Goal: Task Accomplishment & Management: Manage account settings

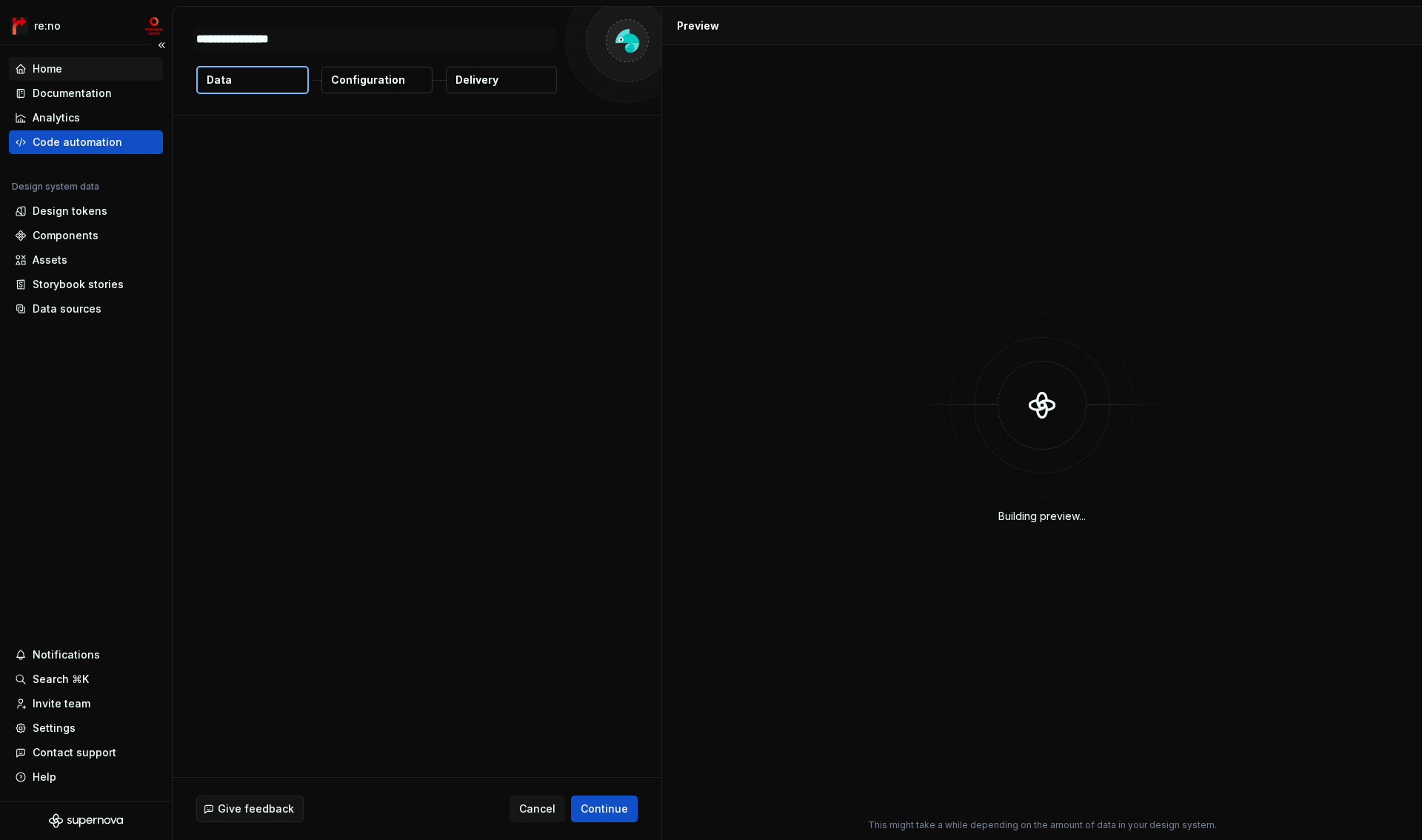
type textarea "*"
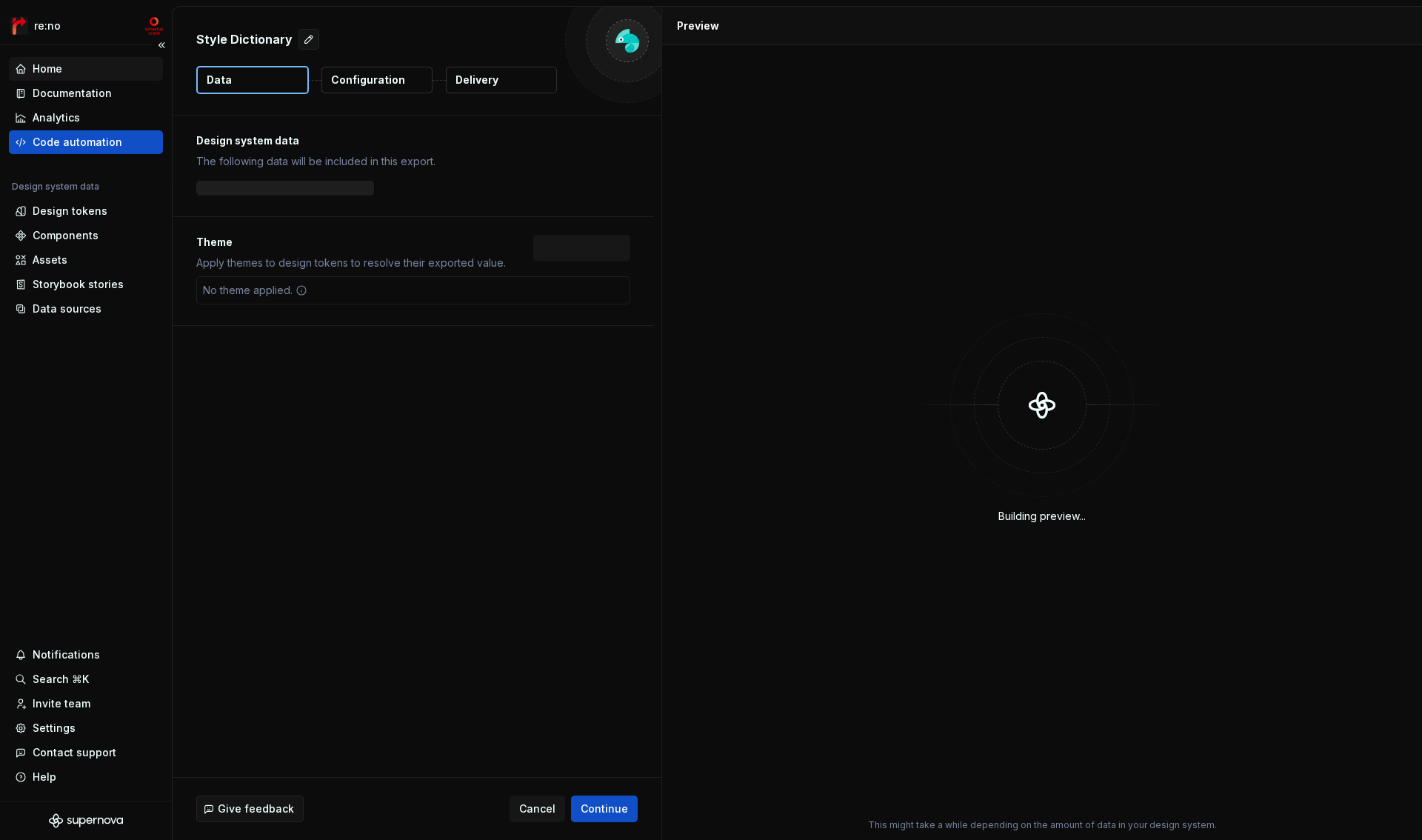
click at [66, 70] on div "Home" at bounding box center [86, 68] width 142 height 15
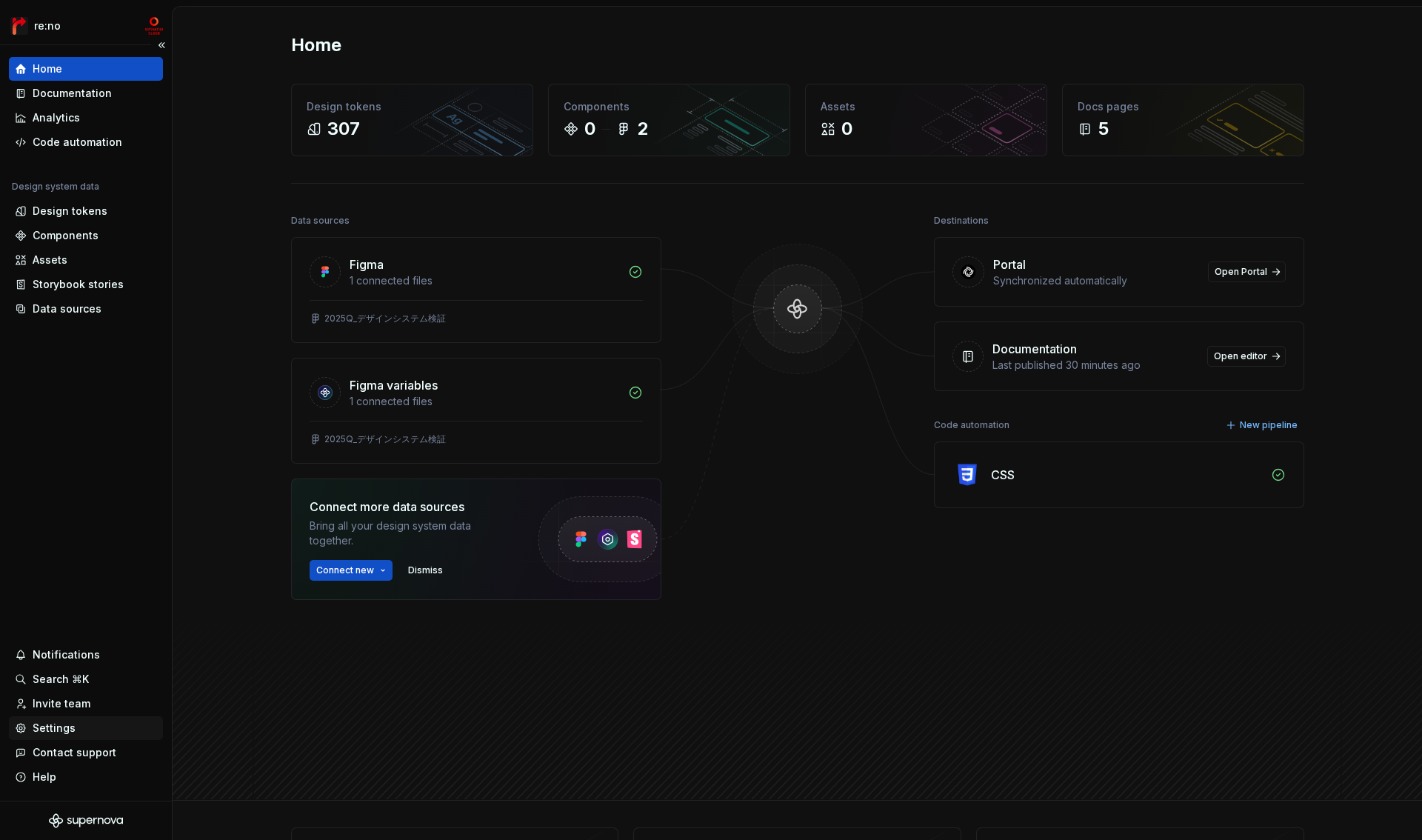
click at [54, 732] on div "Settings" at bounding box center [53, 728] width 43 height 15
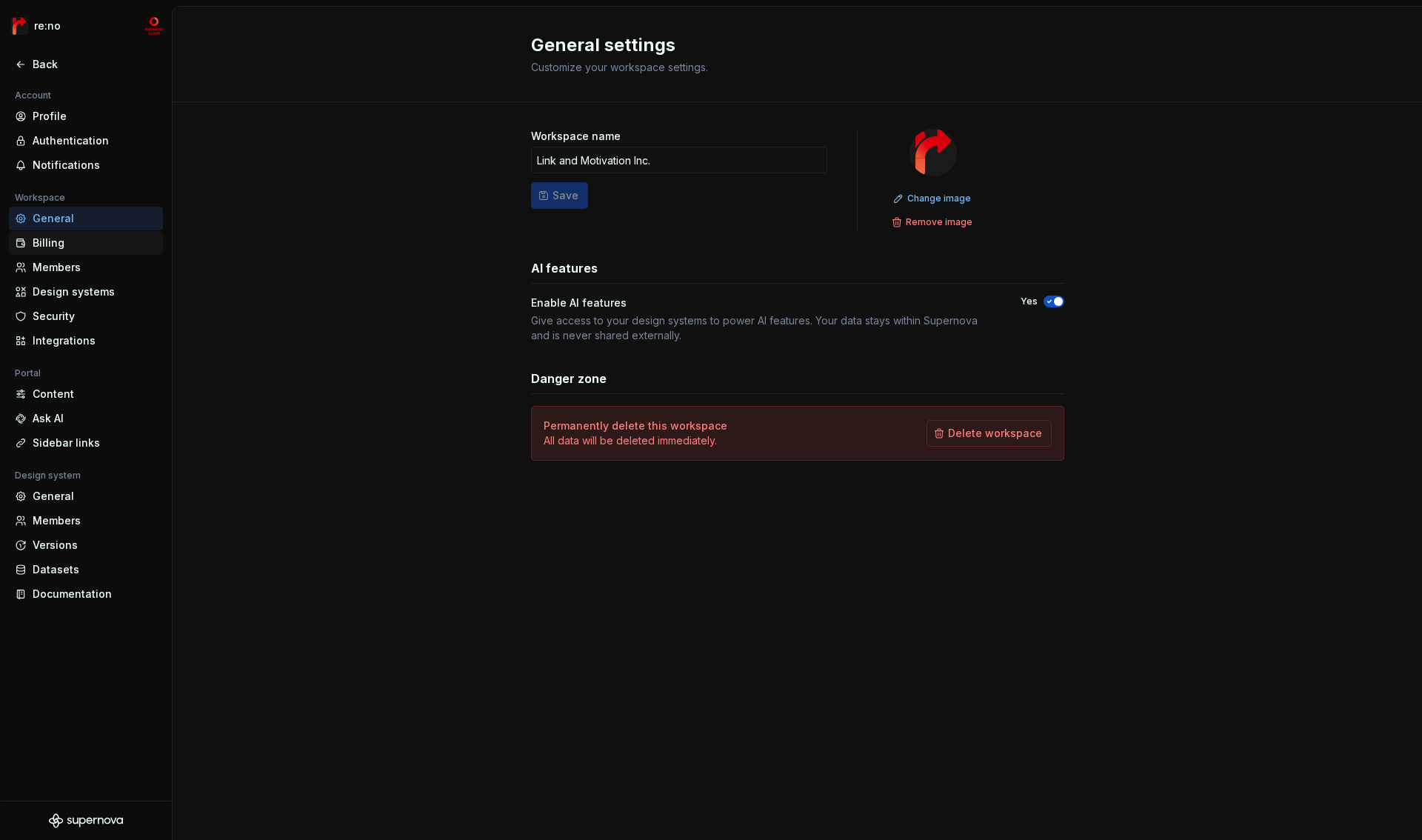
click at [80, 246] on div "Billing" at bounding box center [94, 243] width 124 height 15
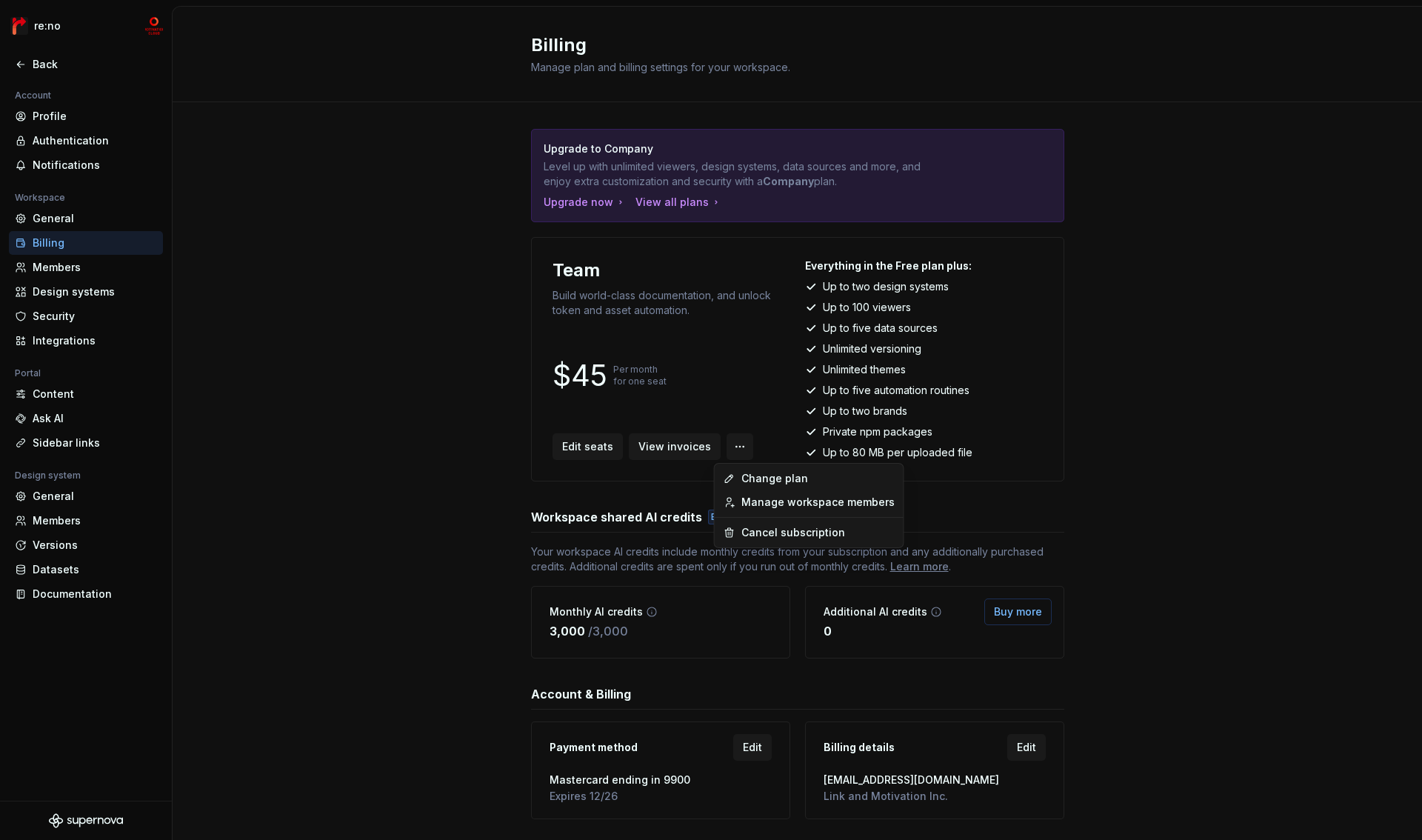
click at [726, 446] on html "re:no Back Account Profile Authentication Notifications Workspace General Billi…" at bounding box center [711, 420] width 1422 height 840
click at [610, 500] on html "re:no Back Account Profile Authentication Notifications Workspace General Billi…" at bounding box center [711, 420] width 1422 height 840
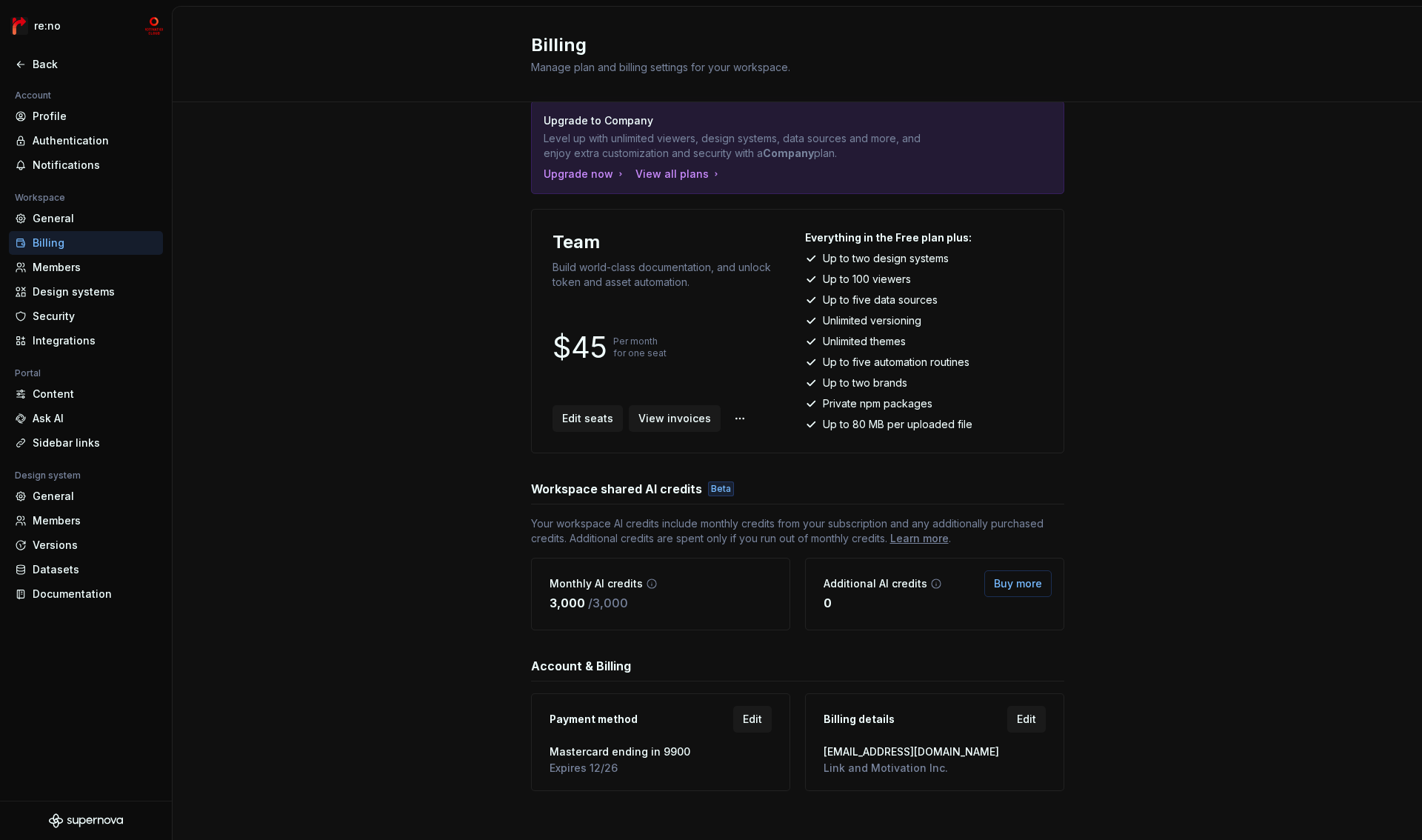
scroll to position [36, 0]
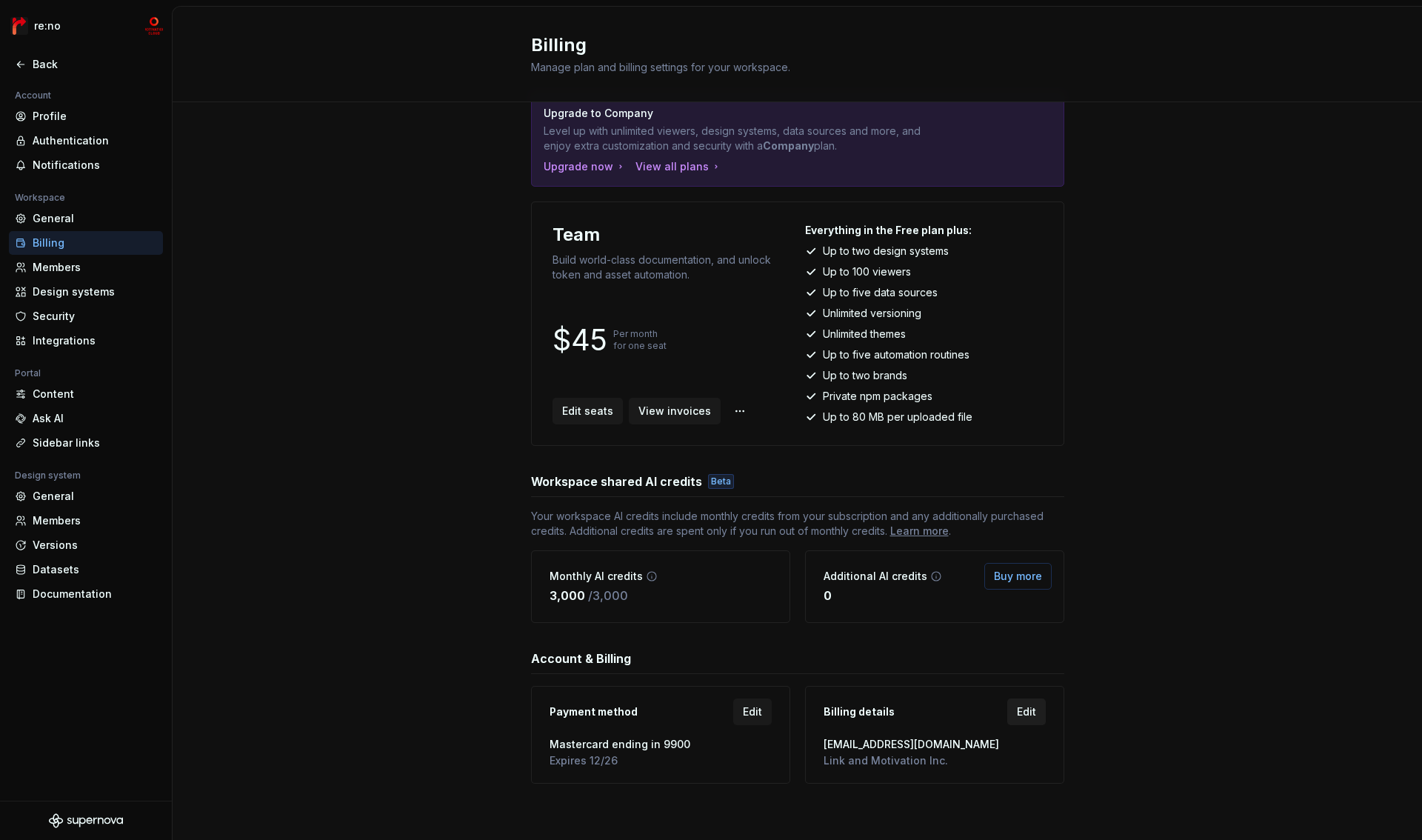
click at [1017, 717] on span "Edit" at bounding box center [1027, 712] width 19 height 15
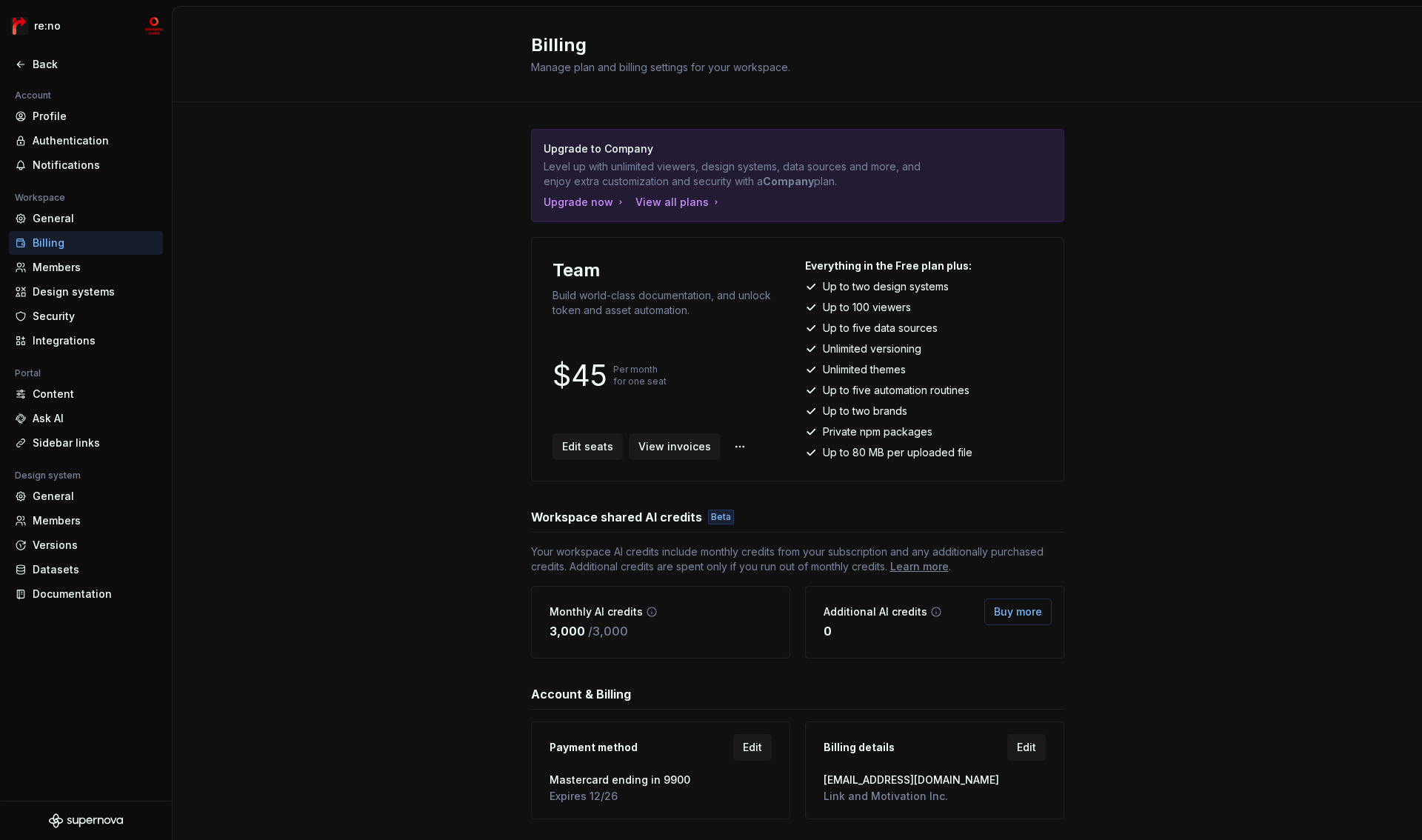
scroll to position [36, 0]
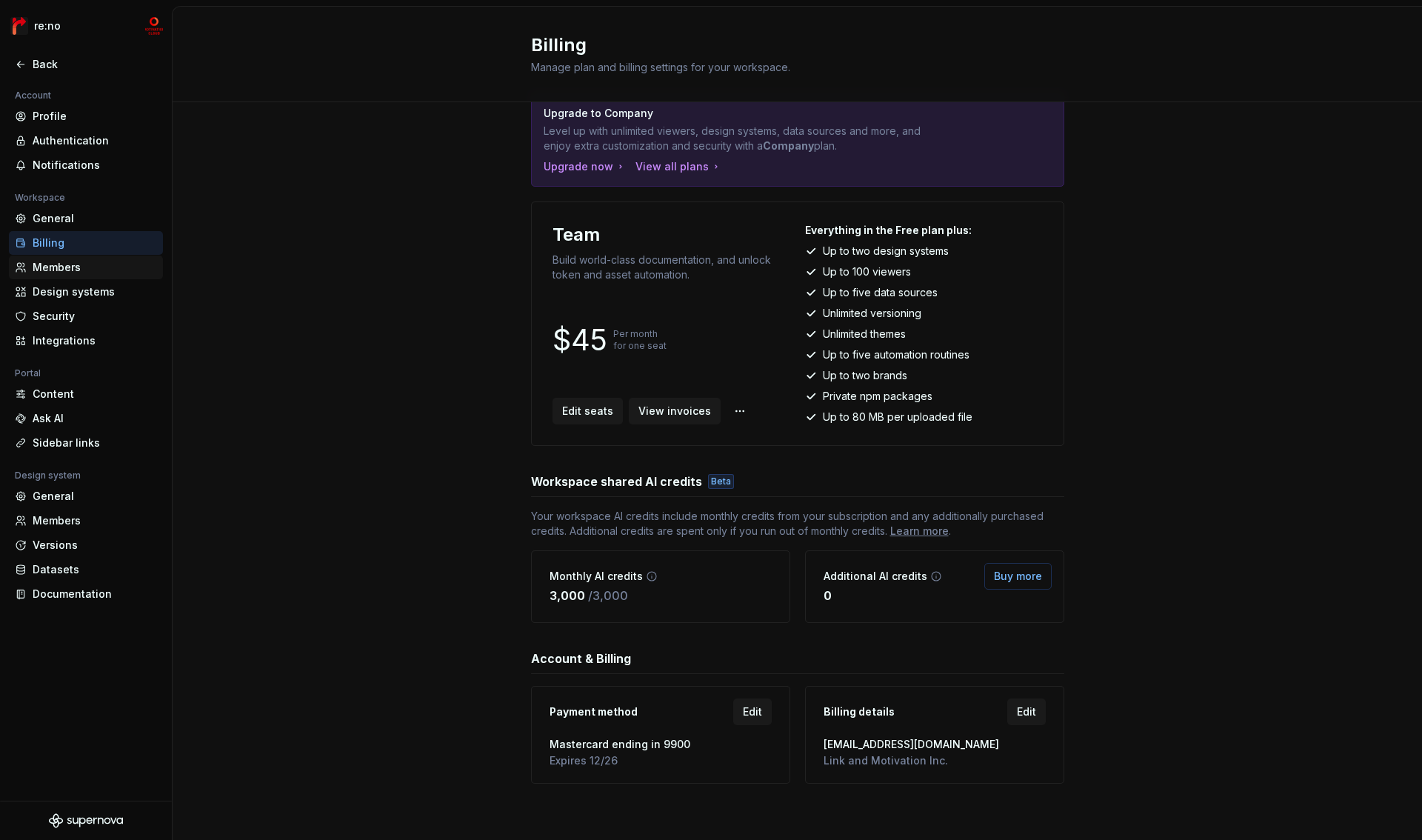
click at [65, 269] on div "Members" at bounding box center [94, 267] width 124 height 15
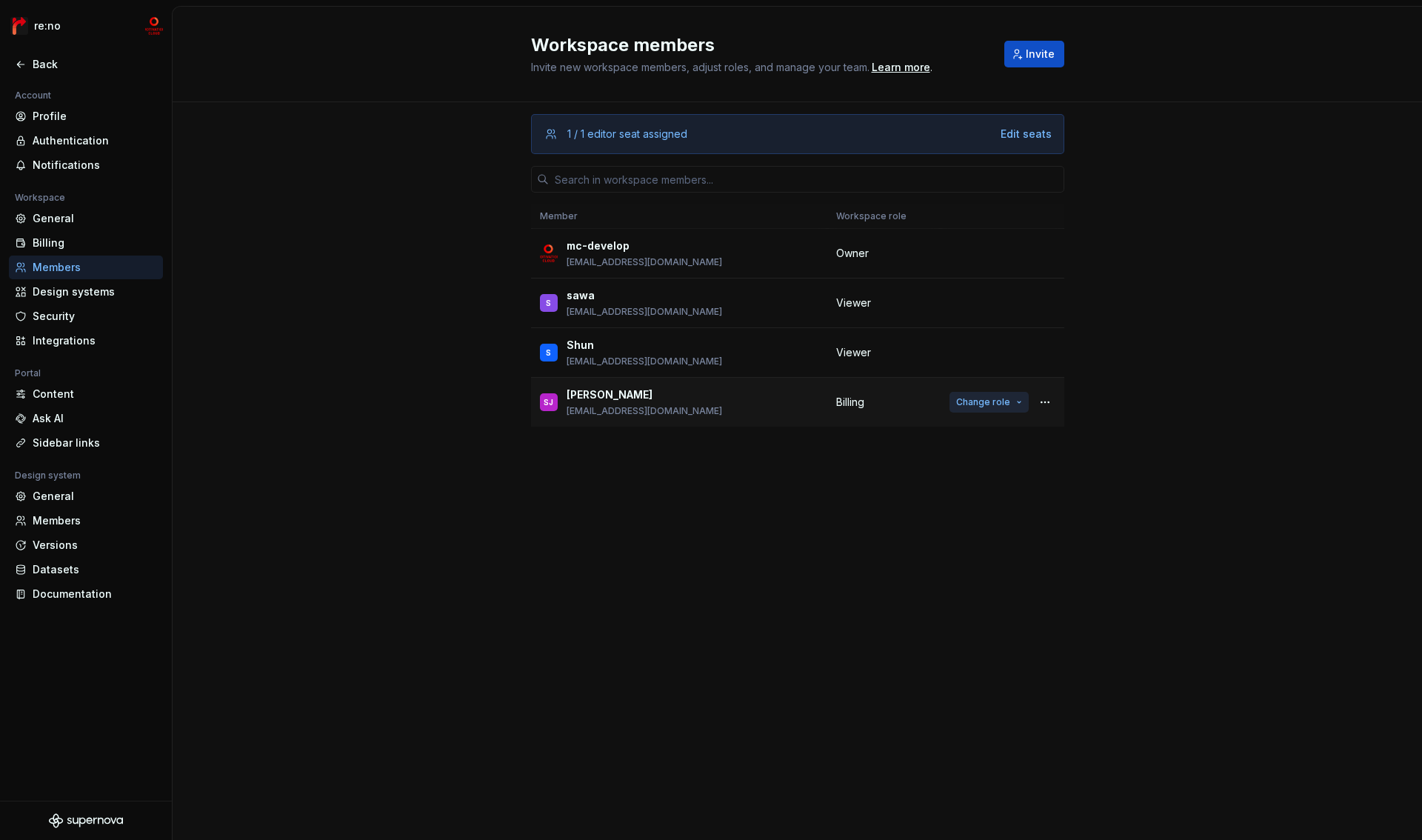
click at [1014, 405] on button "Change role" at bounding box center [989, 402] width 80 height 21
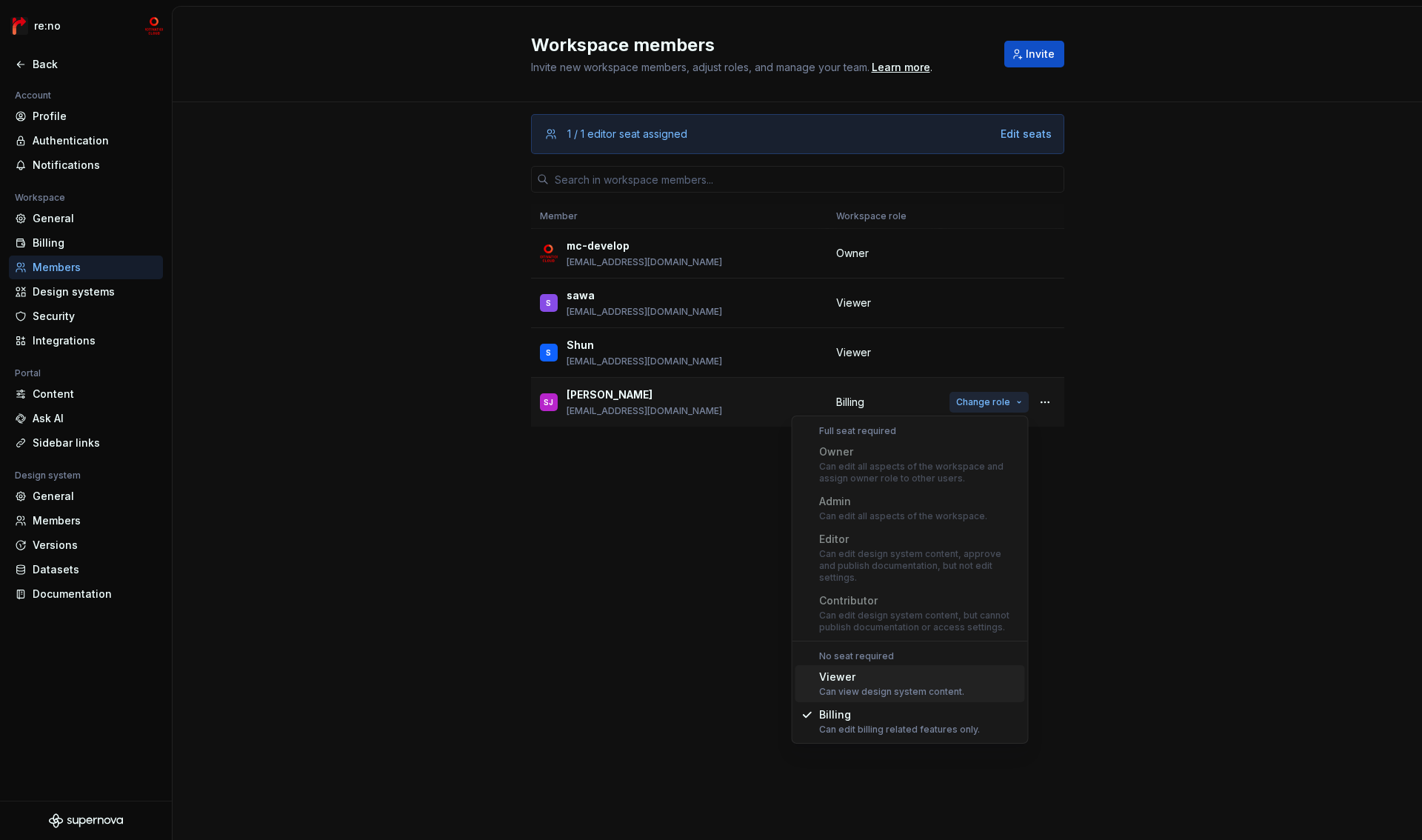
click at [1014, 405] on button "Change role" at bounding box center [989, 402] width 80 height 21
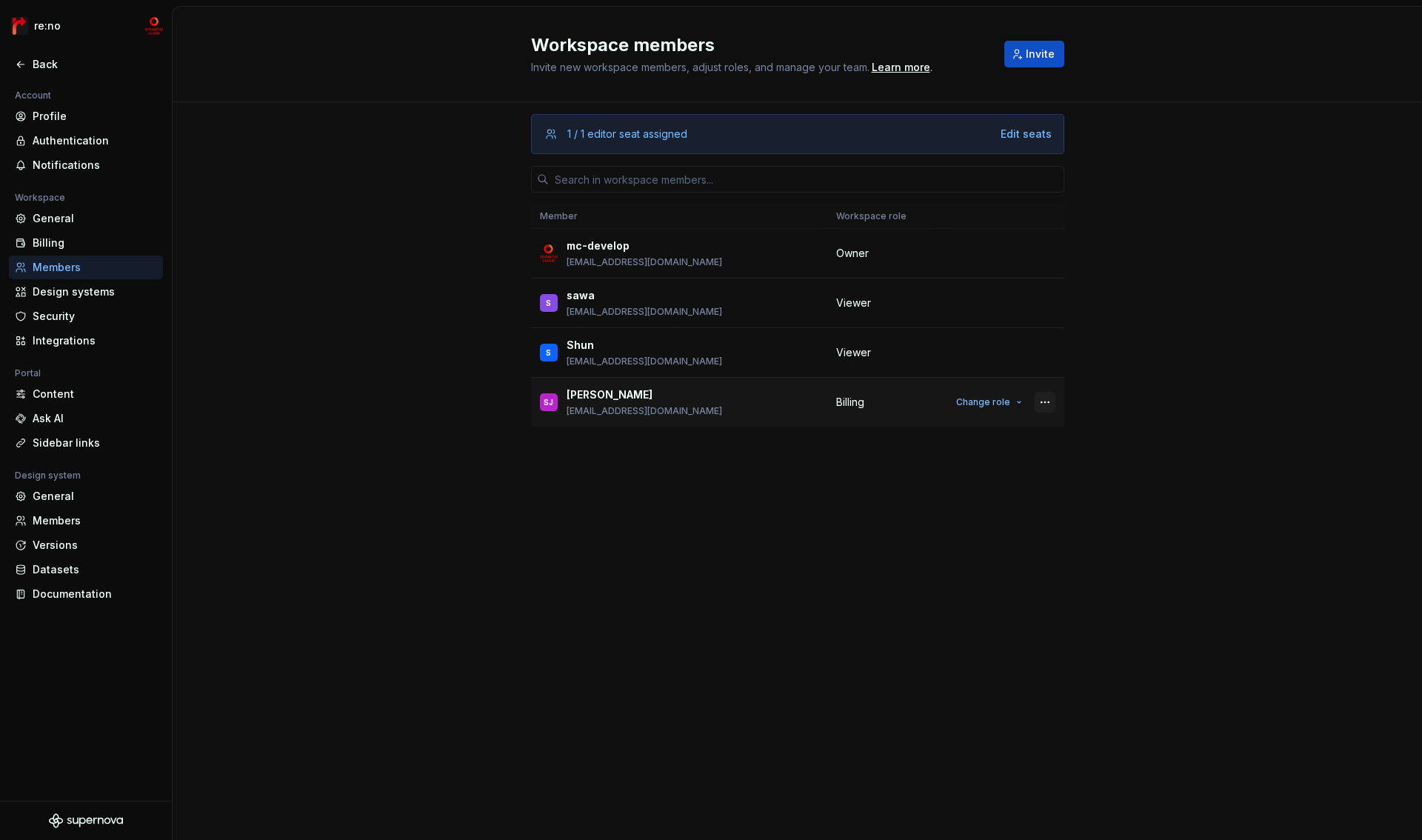
click at [1048, 405] on button "button" at bounding box center [1045, 402] width 21 height 21
click at [421, 358] on div "1 / 1 editor seat assigned Edit seats Member Workspace role mc-develop [EMAIL_A…" at bounding box center [797, 471] width 1250 height 738
click at [1013, 304] on button "Change role" at bounding box center [989, 303] width 80 height 21
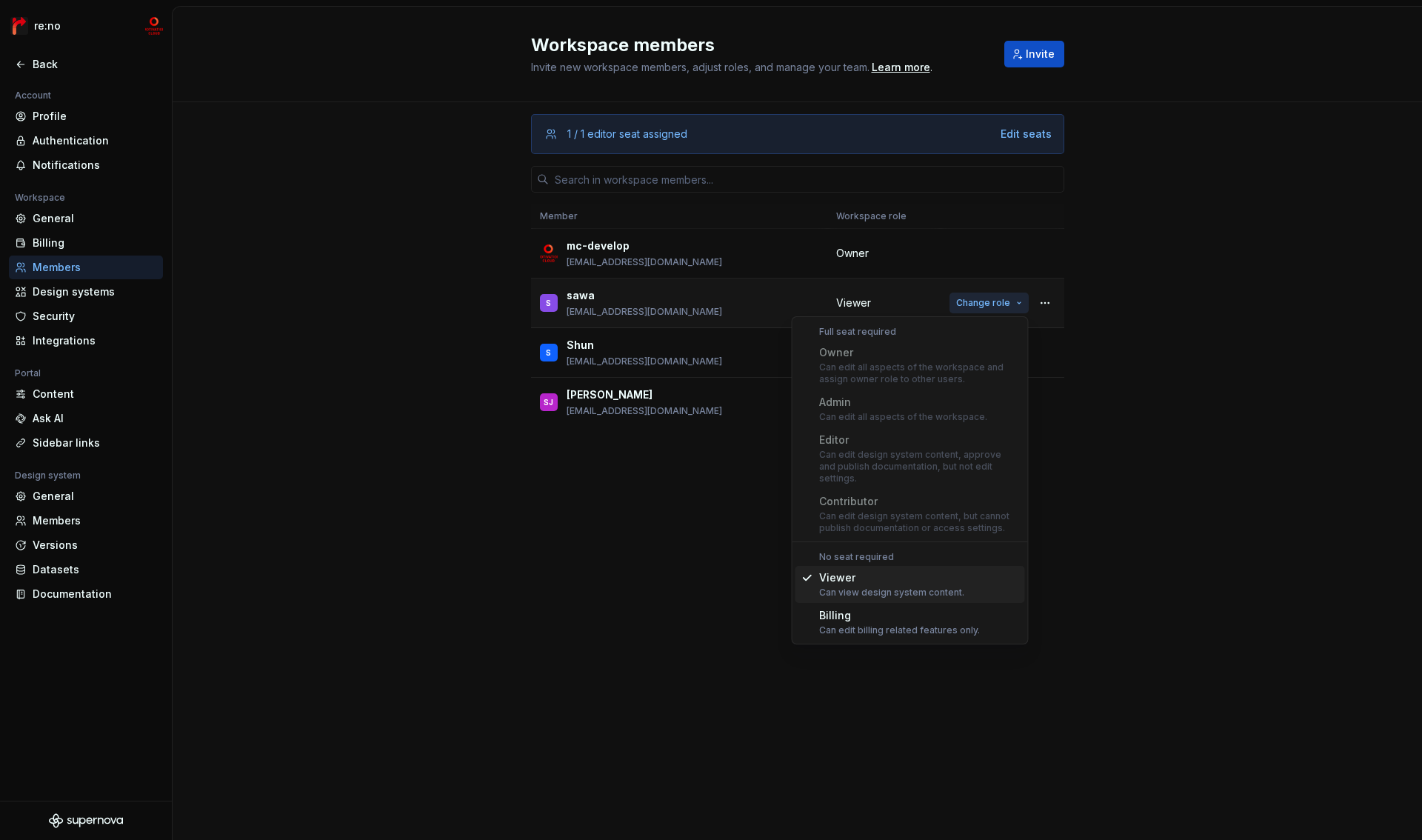
click at [1013, 304] on button "Change role" at bounding box center [989, 303] width 80 height 21
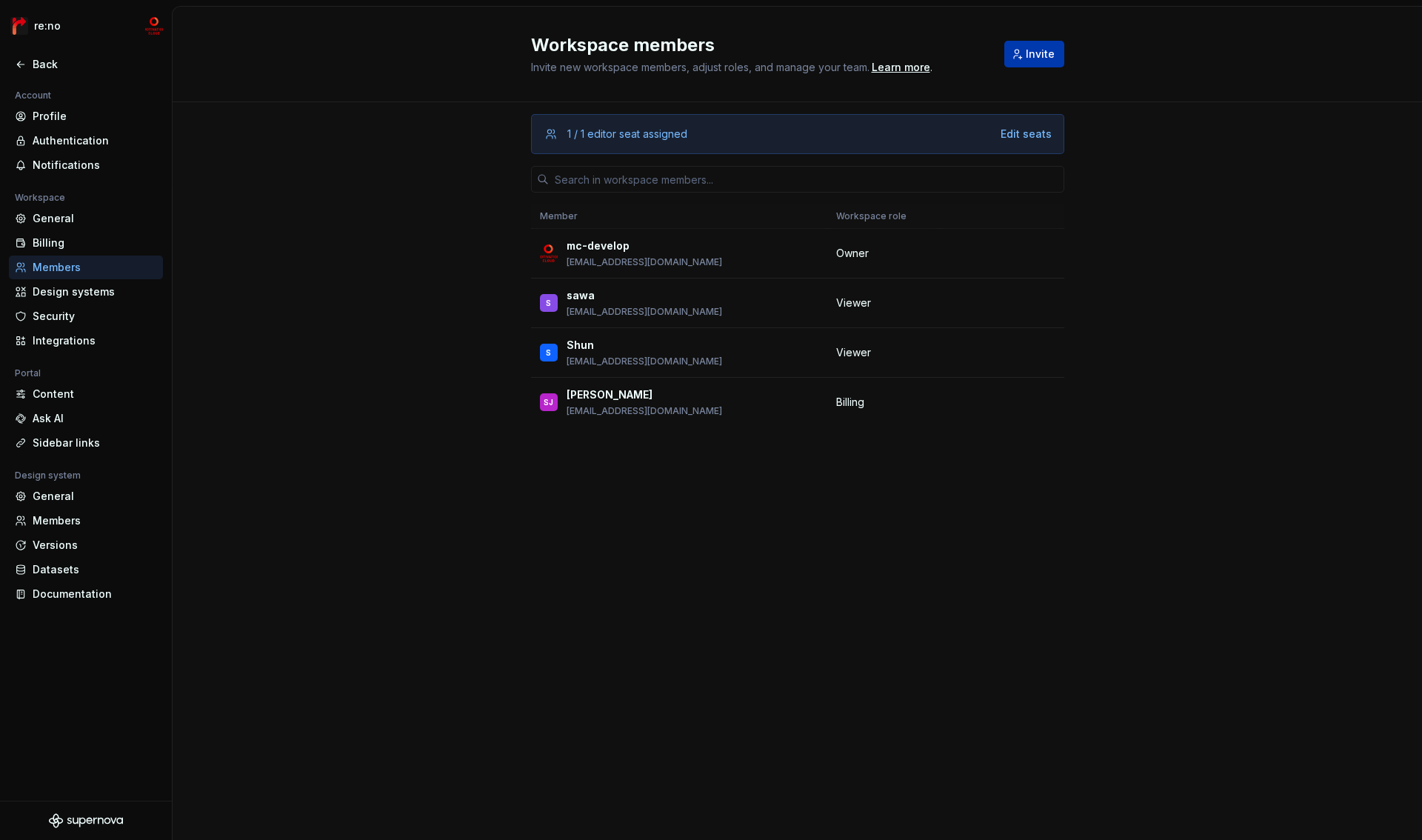
click at [1028, 56] on span "Invite" at bounding box center [1040, 53] width 29 height 15
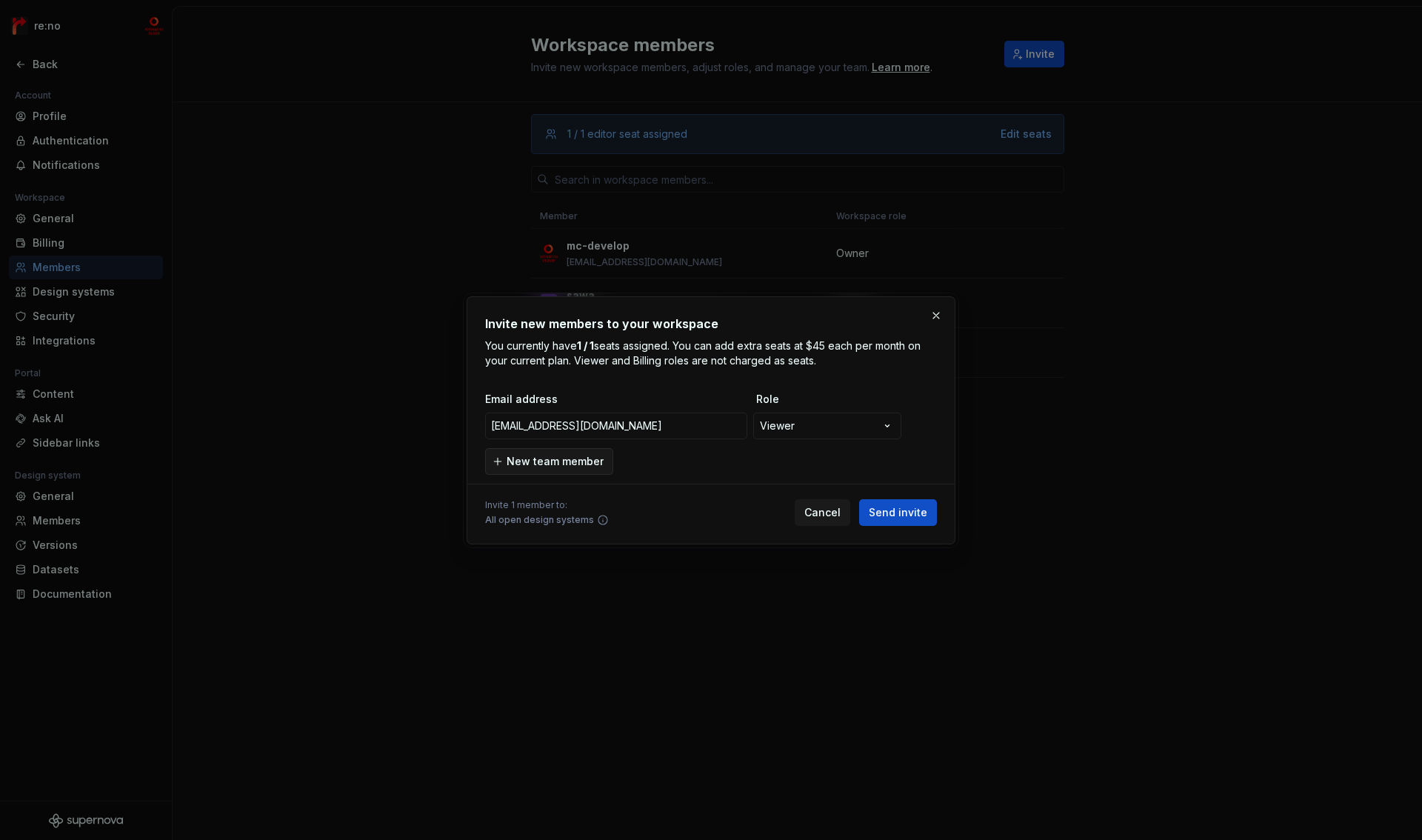
type input "[EMAIL_ADDRESS][DOMAIN_NAME]"
click at [557, 460] on span "New team member" at bounding box center [555, 462] width 97 height 15
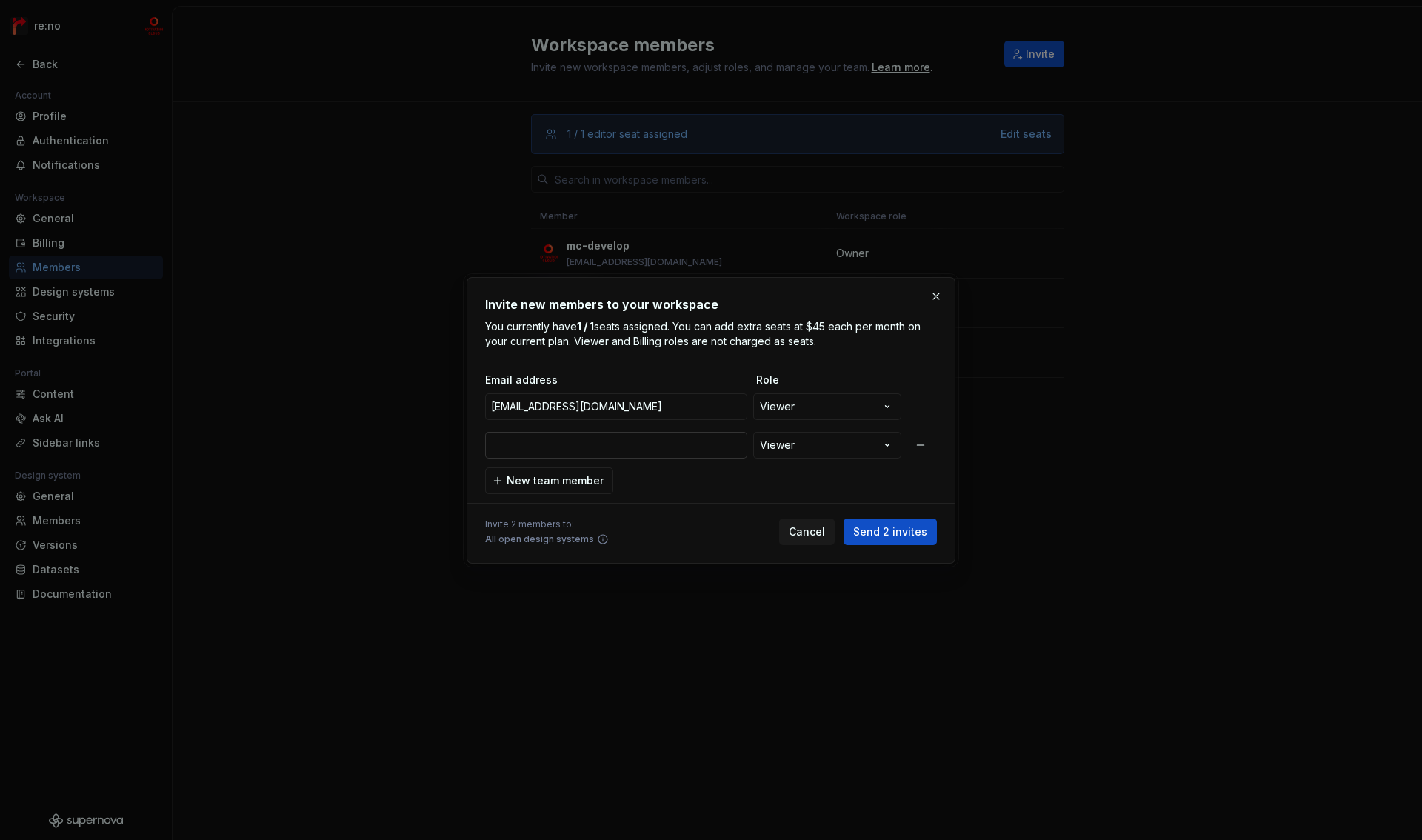
click at [558, 445] on input "email" at bounding box center [616, 445] width 262 height 27
type input "[EMAIL_ADDRESS][DOMAIN_NAME]"
click at [887, 533] on span "Send 2 invites" at bounding box center [890, 531] width 74 height 15
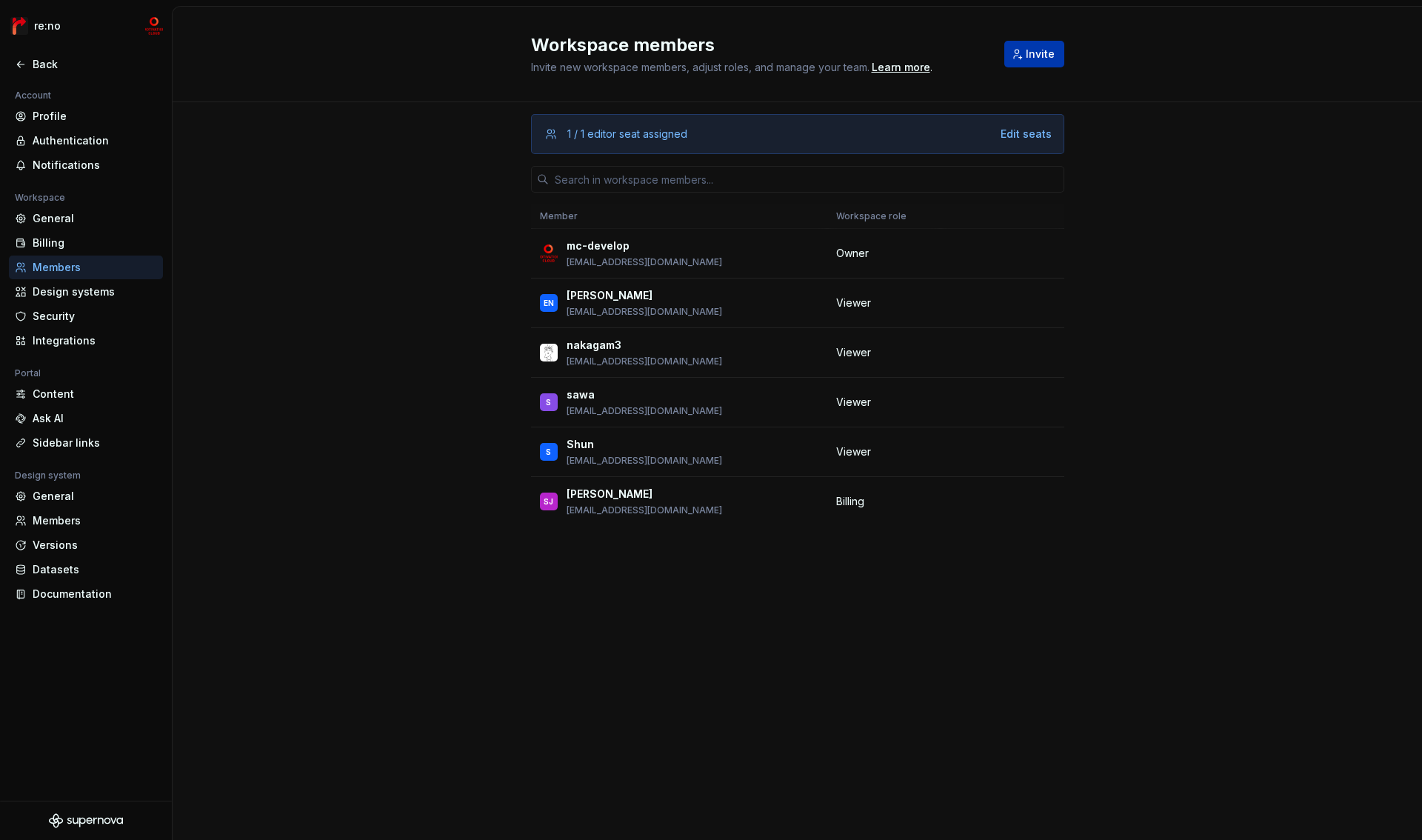
click at [1025, 65] on button "Invite" at bounding box center [1034, 54] width 60 height 27
click at [1040, 52] on span "Invite" at bounding box center [1040, 53] width 29 height 15
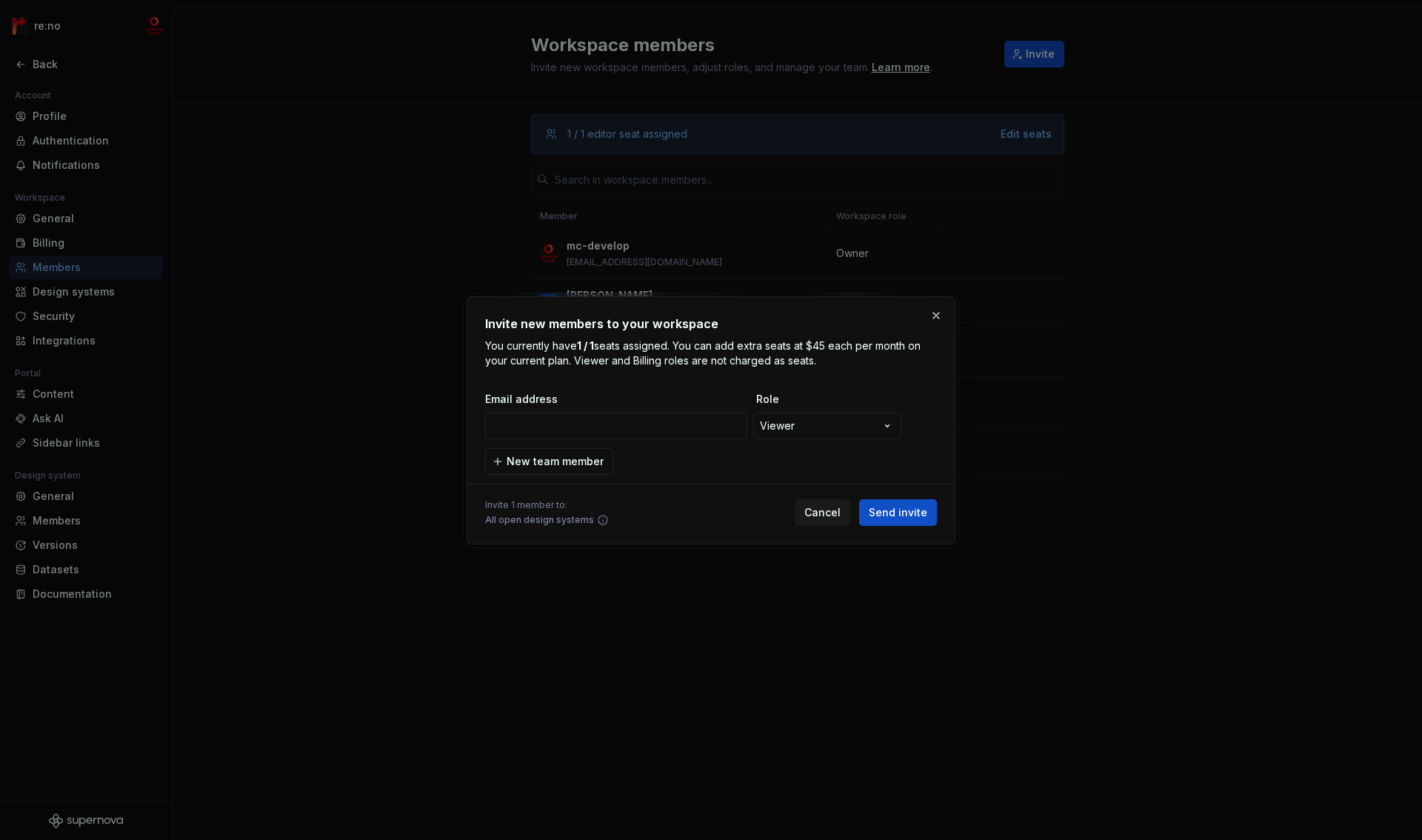
type input "[EMAIL_ADDRESS][DOMAIN_NAME]"
click at [586, 463] on span "New team member" at bounding box center [555, 462] width 97 height 15
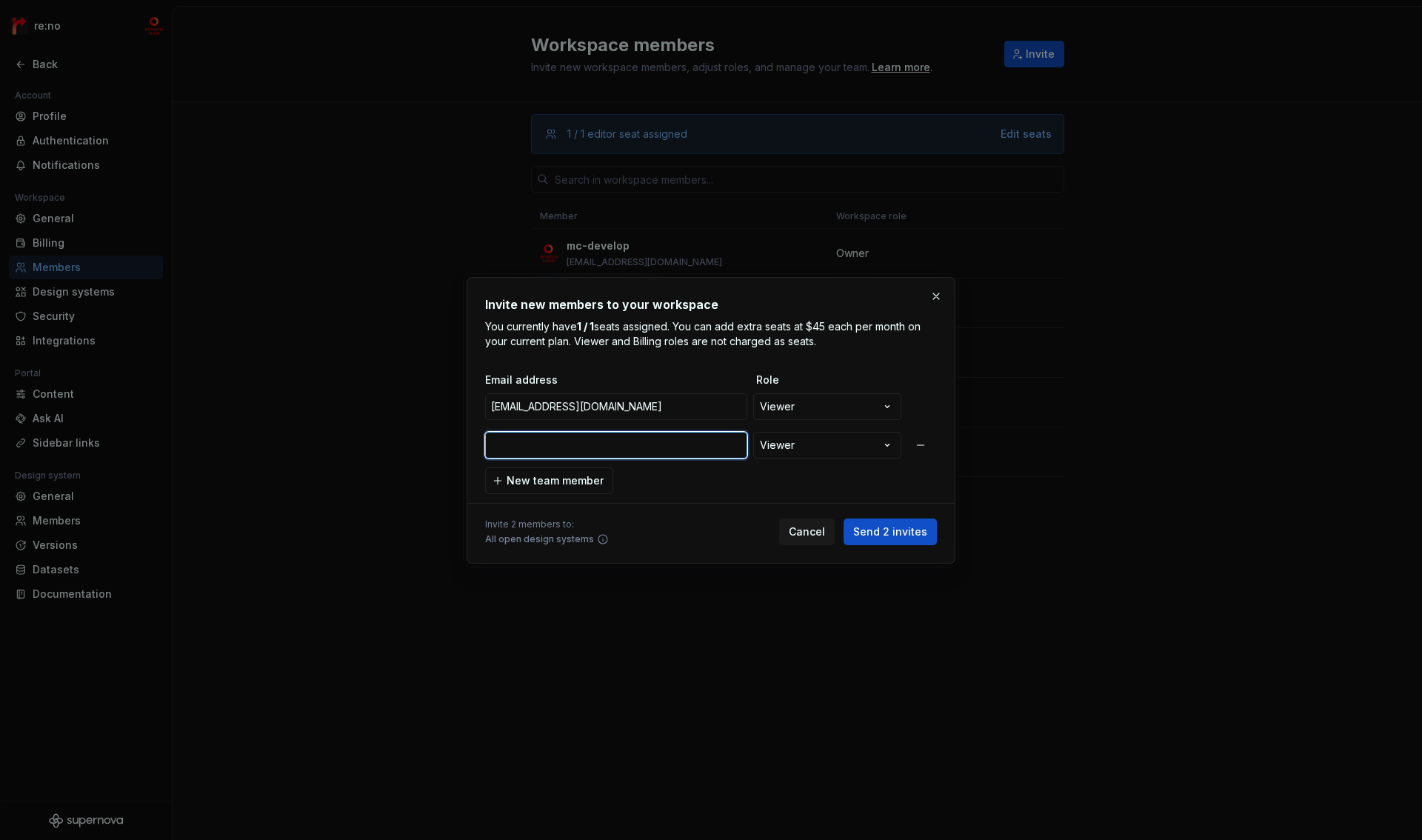
paste input "[DOMAIN_NAME][EMAIL_ADDRESS][DOMAIN_NAME]"
type input "[DOMAIN_NAME][EMAIL_ADDRESS][DOMAIN_NAME]"
click at [917, 538] on span "Send 2 invites" at bounding box center [890, 531] width 74 height 15
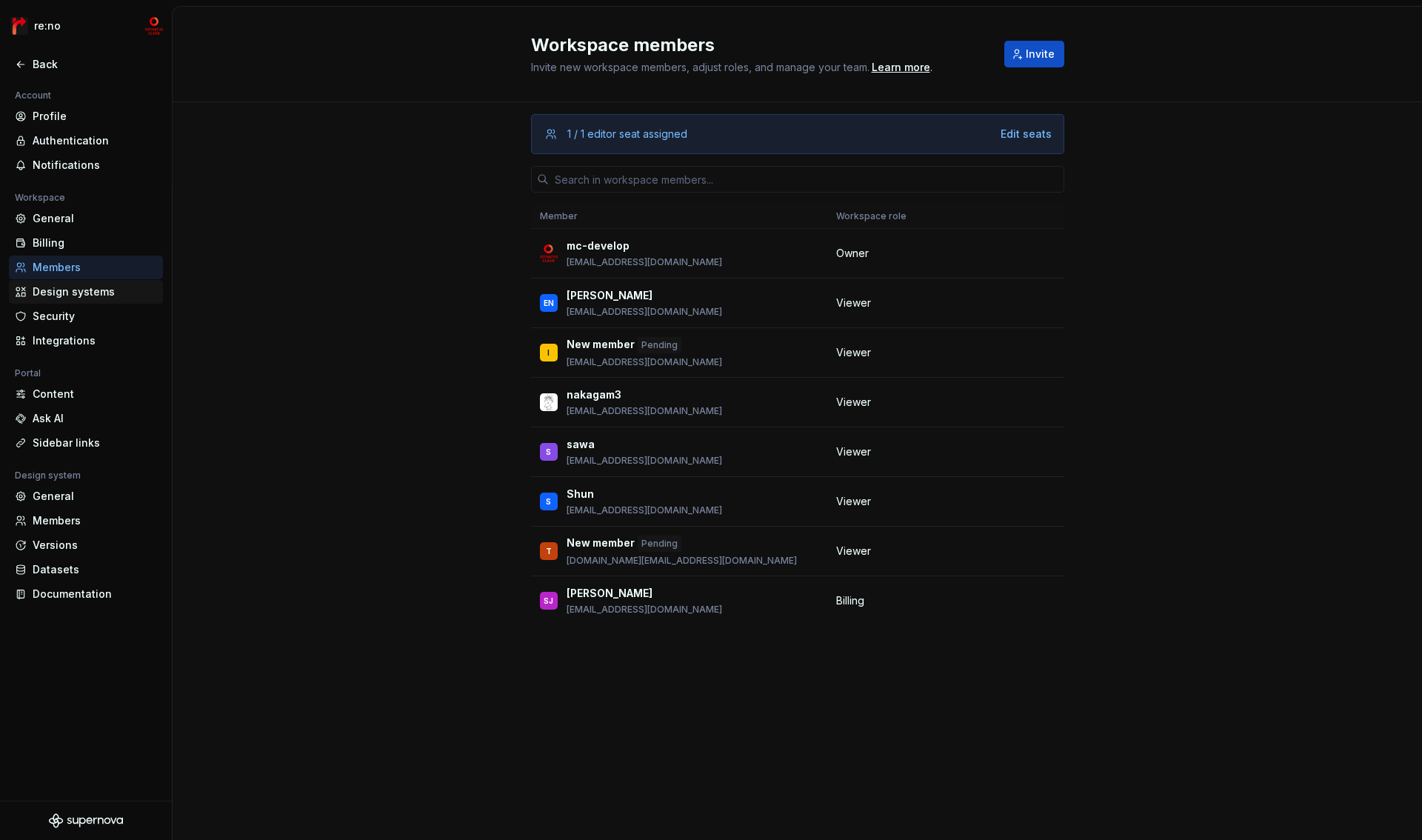
click at [77, 293] on div "Design systems" at bounding box center [94, 291] width 124 height 15
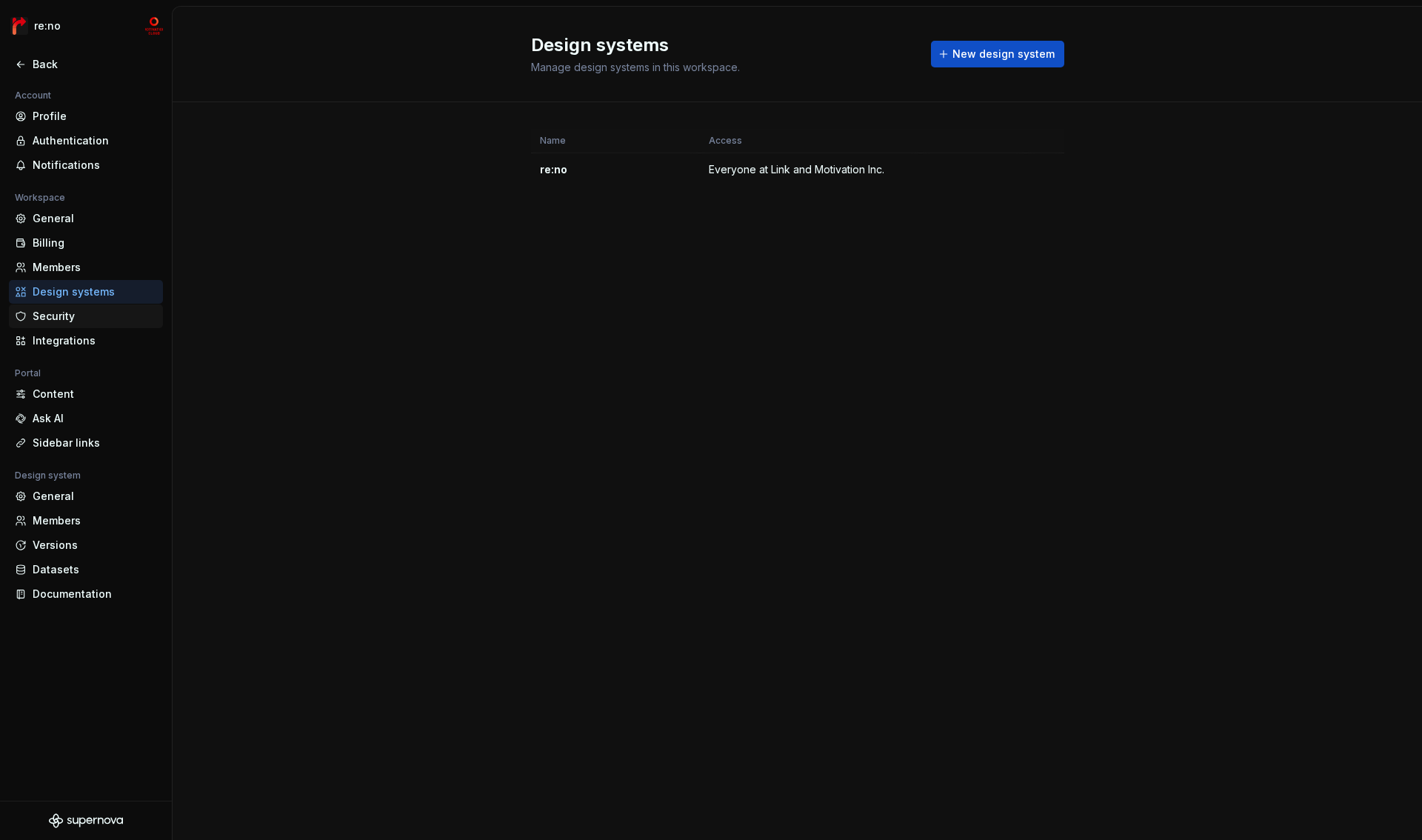
click at [42, 318] on div "Security" at bounding box center [94, 316] width 124 height 15
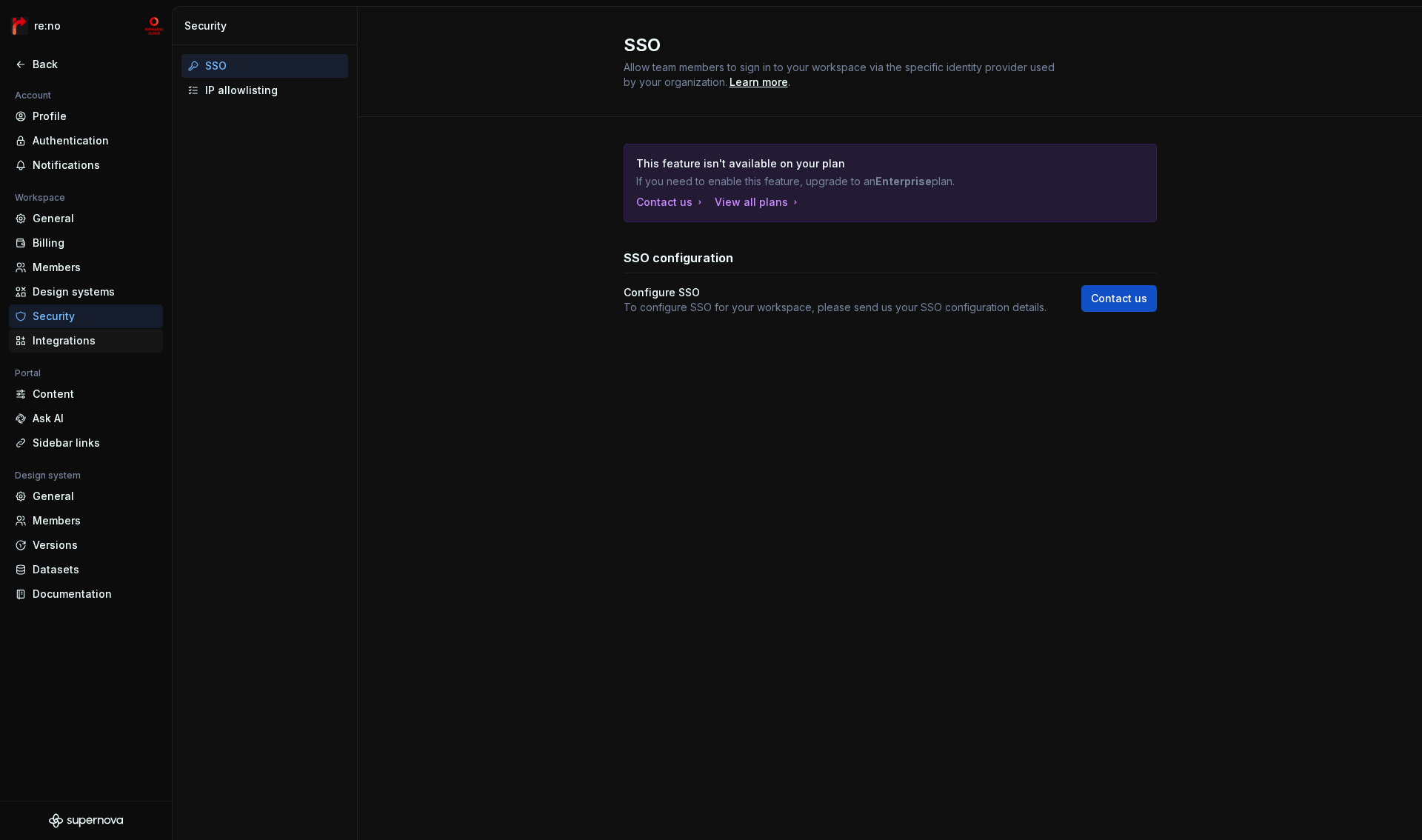
click at [52, 343] on div "Integrations" at bounding box center [94, 340] width 124 height 15
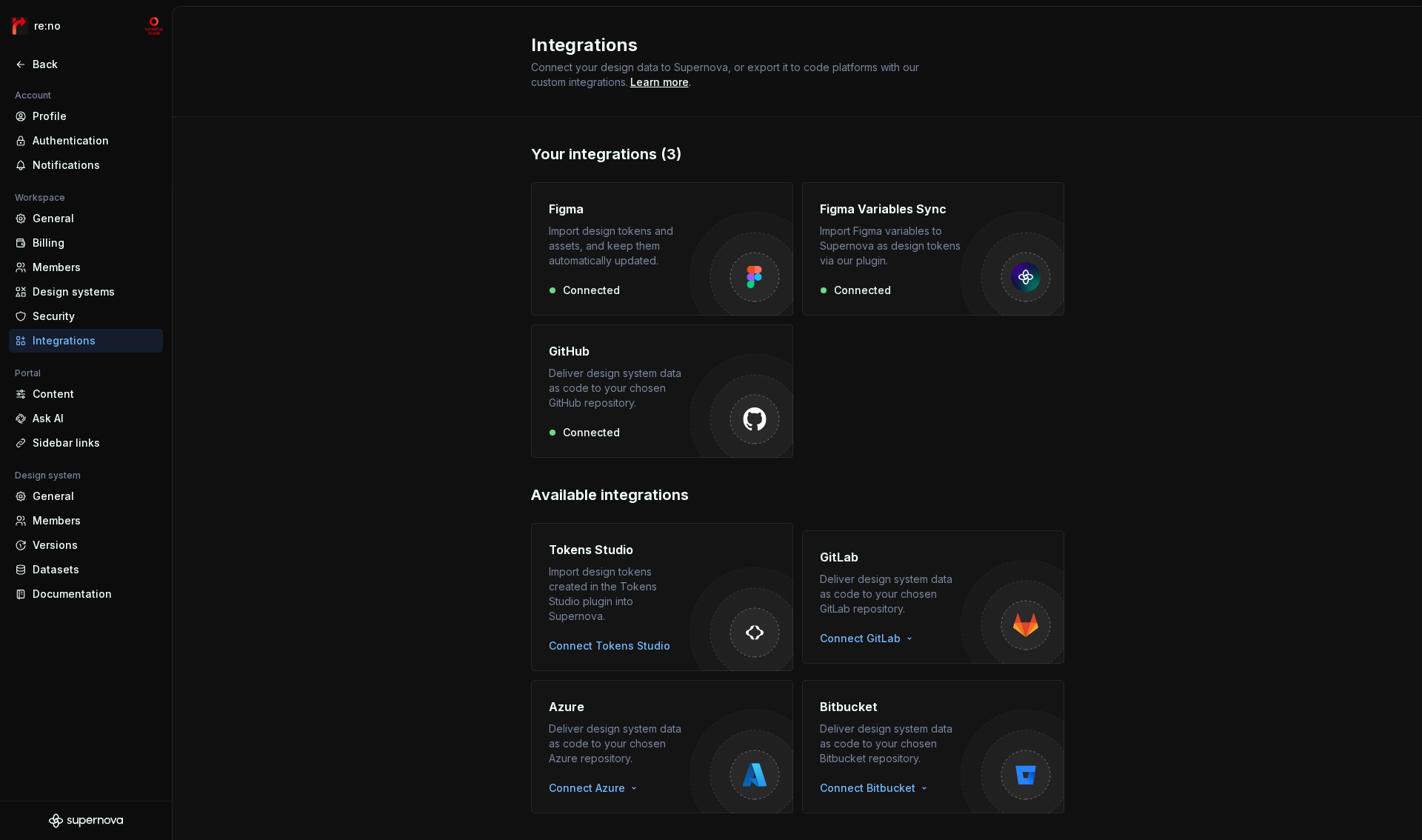
scroll to position [15, 0]
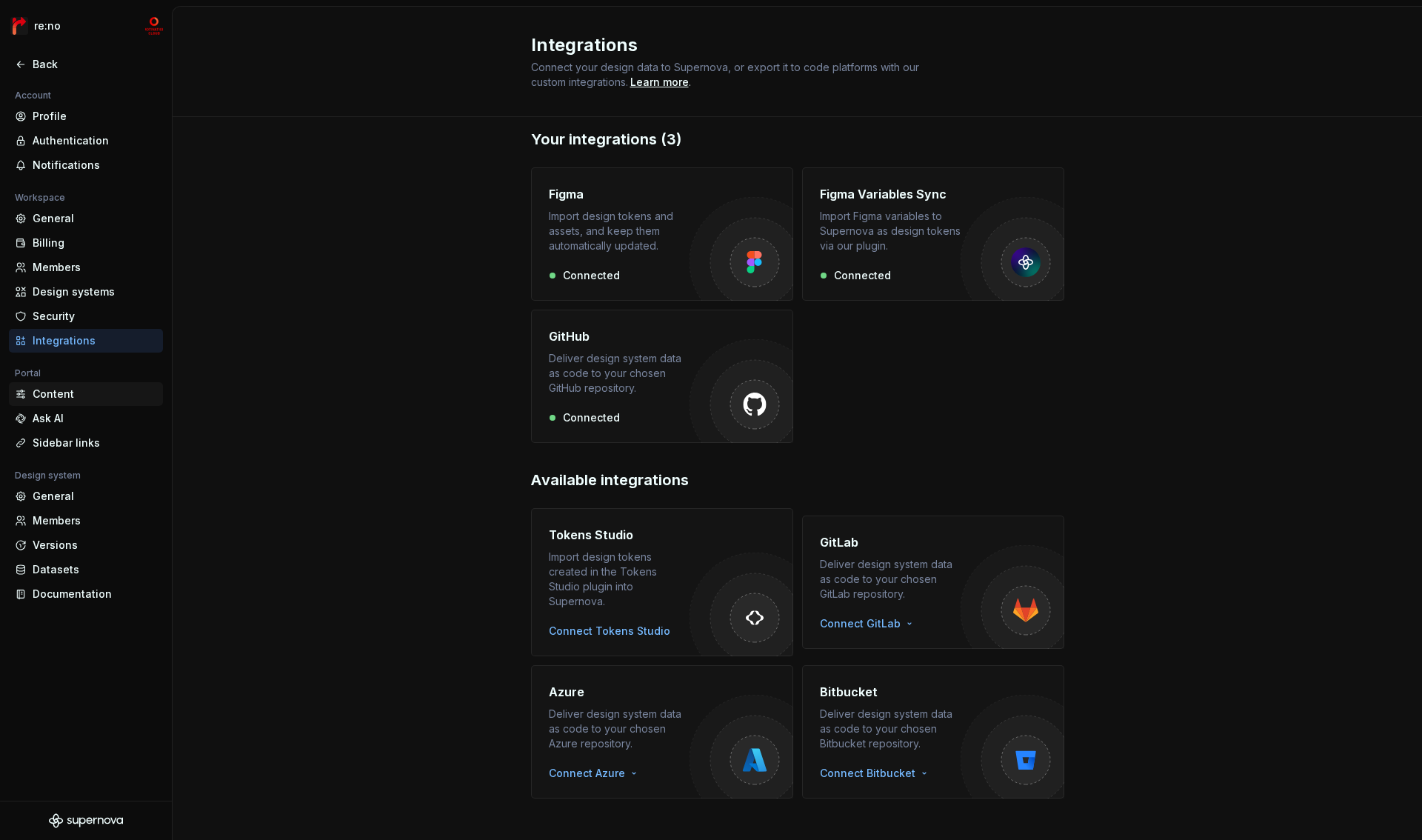
click at [75, 395] on div "Content" at bounding box center [94, 393] width 124 height 15
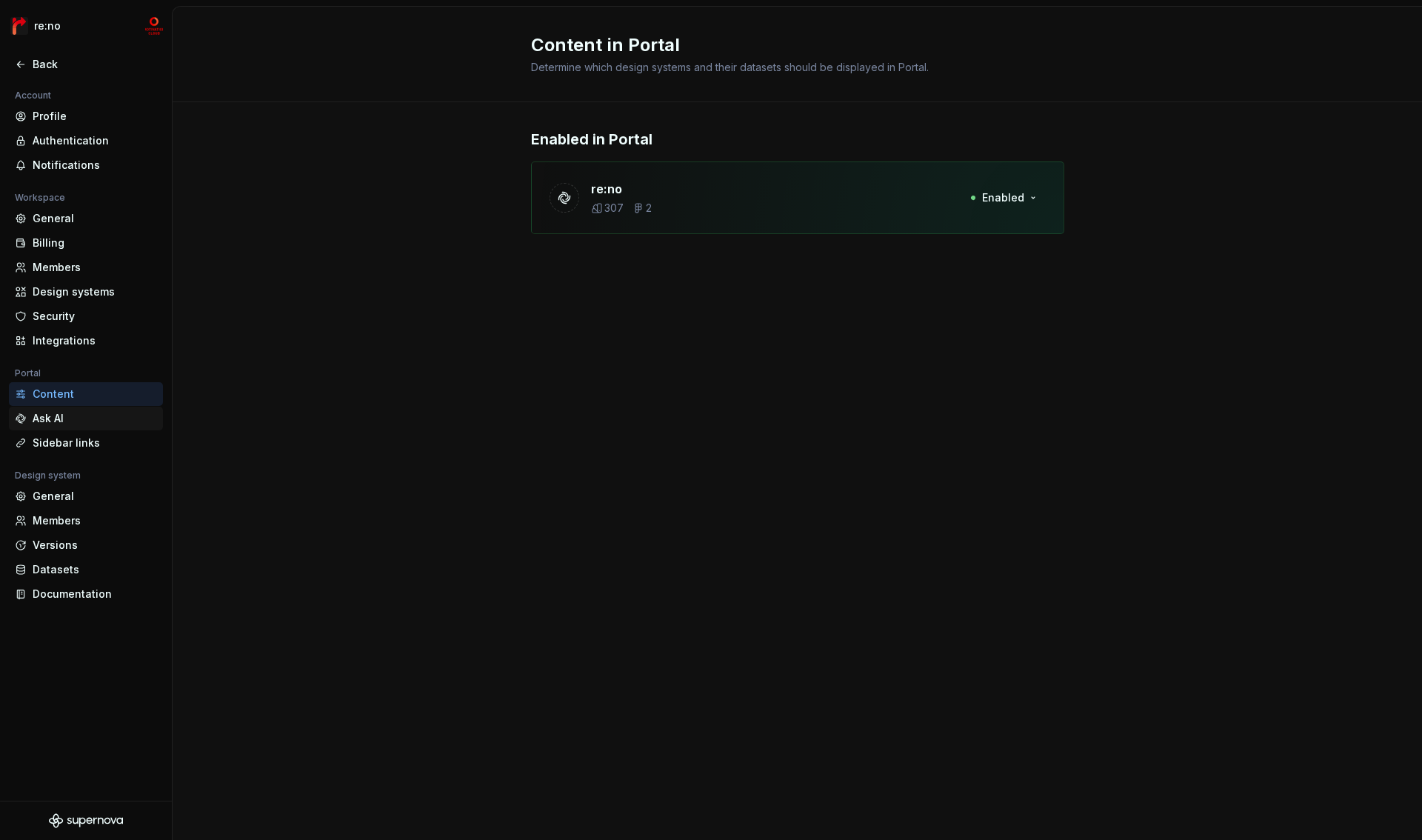
click at [75, 417] on div "Ask AI" at bounding box center [94, 418] width 124 height 15
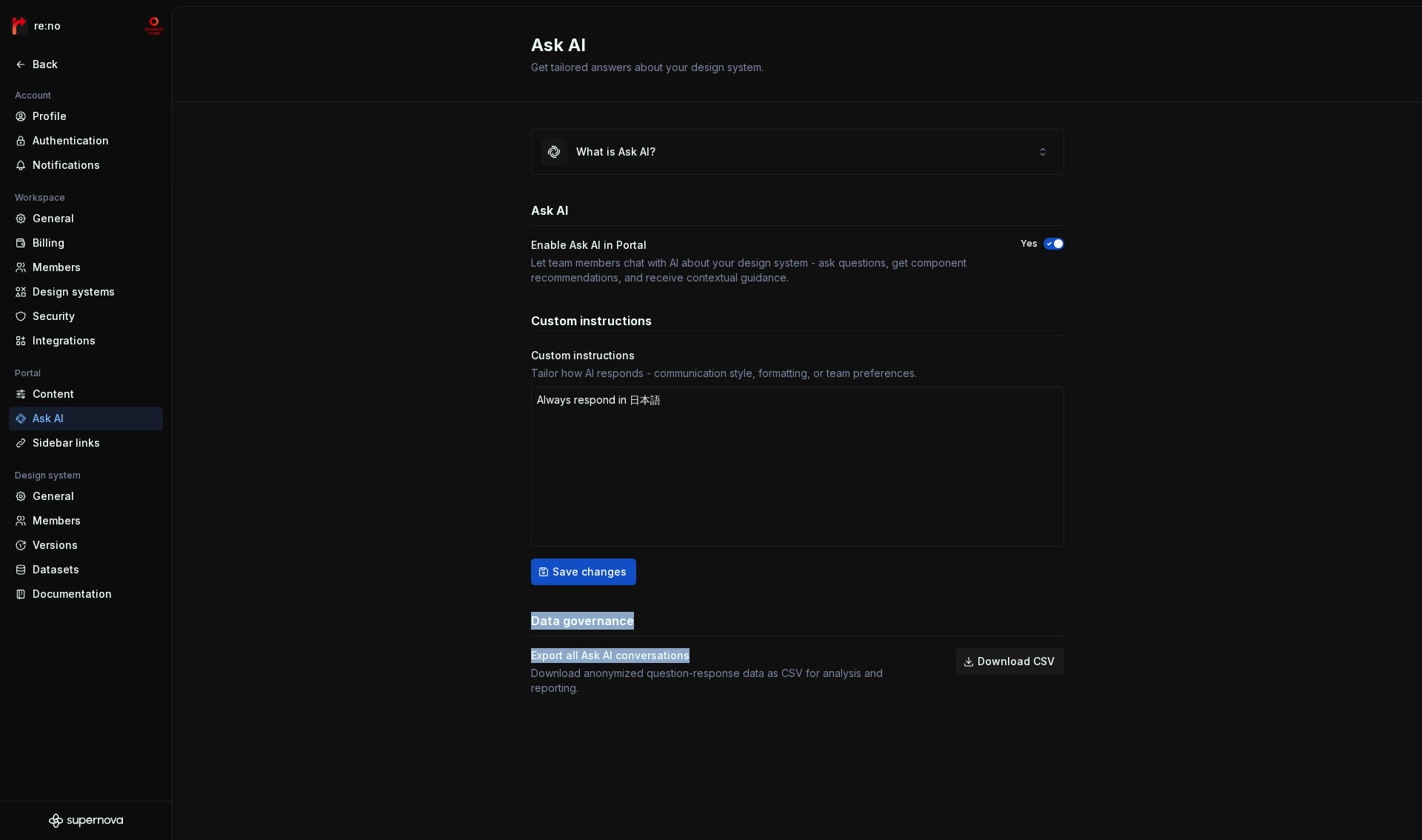
drag, startPoint x: 530, startPoint y: 620, endPoint x: 724, endPoint y: 659, distance: 197.9
click at [724, 659] on div "What is Ask AI? Ask AI Enable Ask AI in Portal Let team members chat with AI ab…" at bounding box center [797, 427] width 1250 height 649
click at [724, 659] on div "Export all Ask AI conversations" at bounding box center [731, 656] width 399 height 15
click at [788, 726] on div "What is Ask AI? Ask AI Enable Ask AI in Portal Let team members chat with AI ab…" at bounding box center [798, 427] width 533 height 649
click at [1020, 154] on div "What is Ask AI?" at bounding box center [798, 151] width 532 height 45
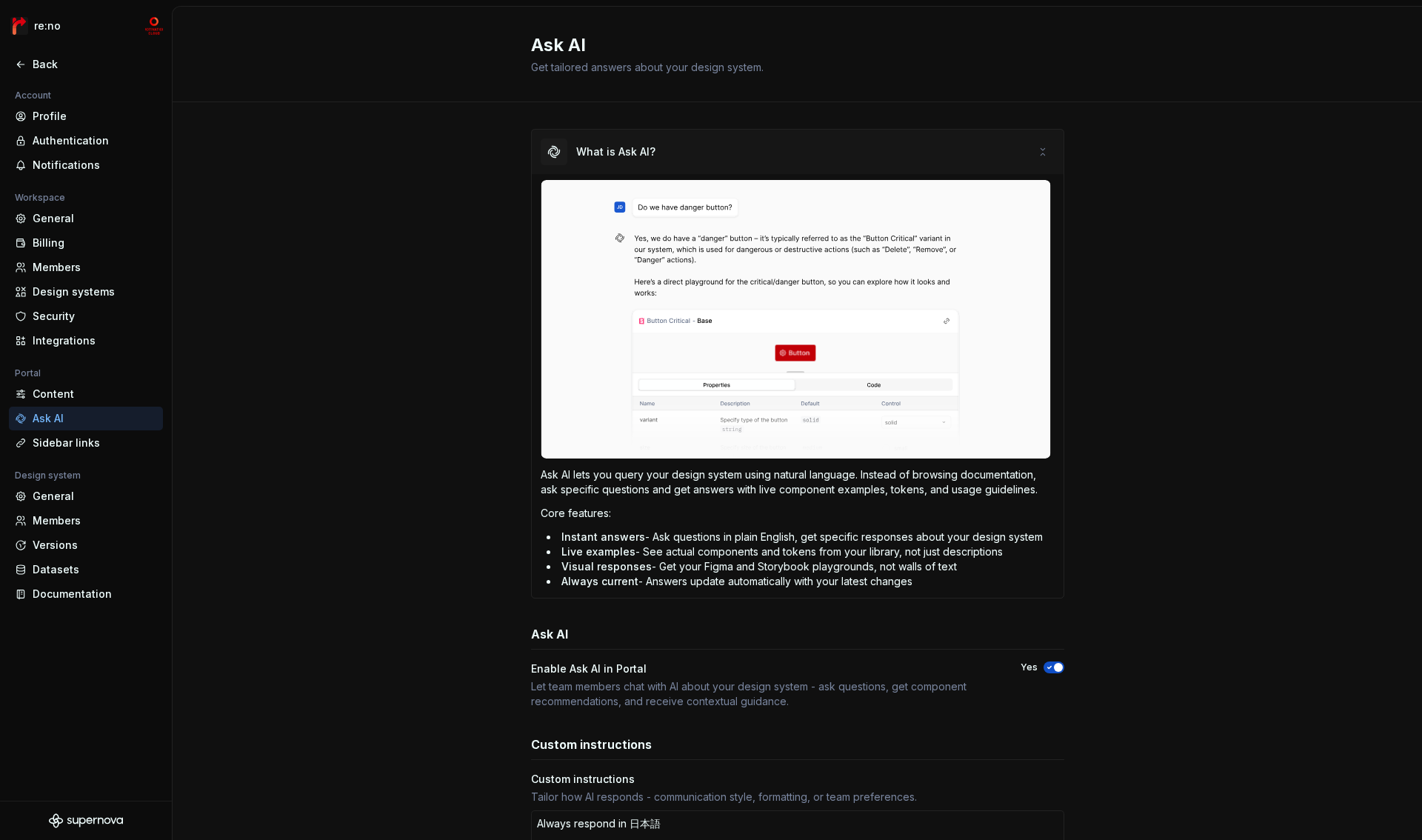
click at [1022, 155] on div "What is Ask AI?" at bounding box center [798, 151] width 532 height 45
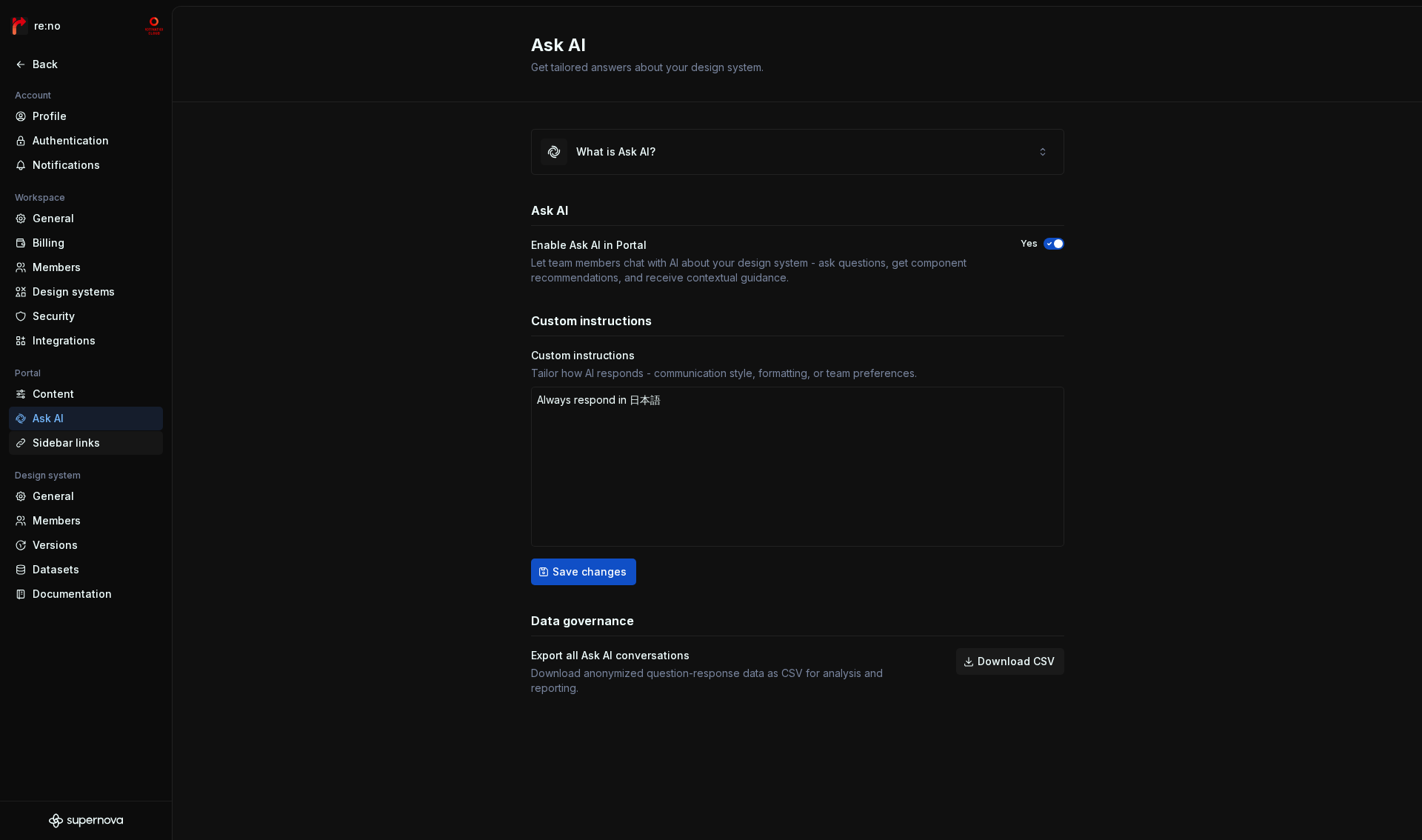
click at [73, 446] on div "Sidebar links" at bounding box center [94, 442] width 124 height 15
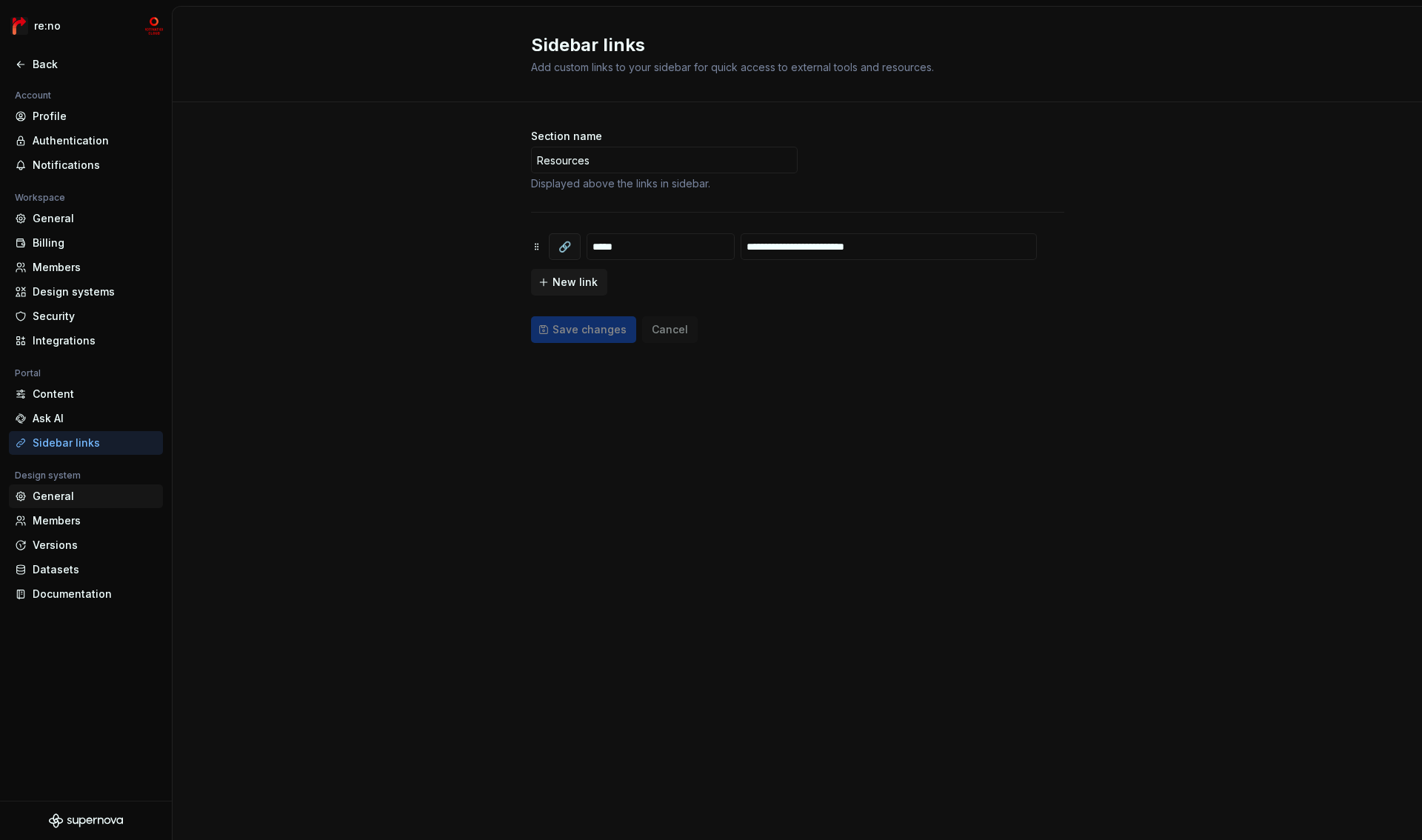
click at [85, 497] on div "General" at bounding box center [94, 496] width 124 height 15
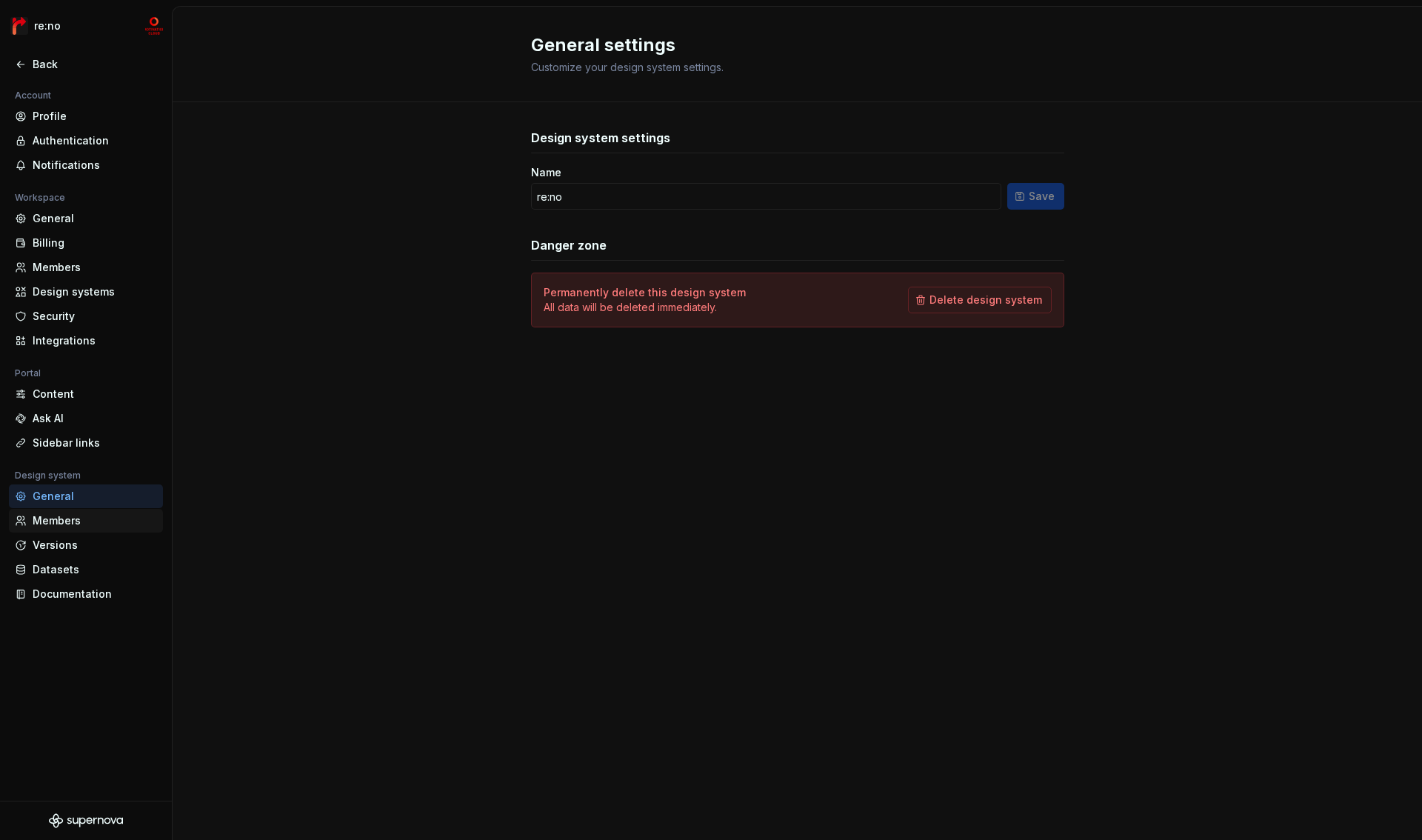
click at [75, 520] on div "Members" at bounding box center [94, 520] width 124 height 15
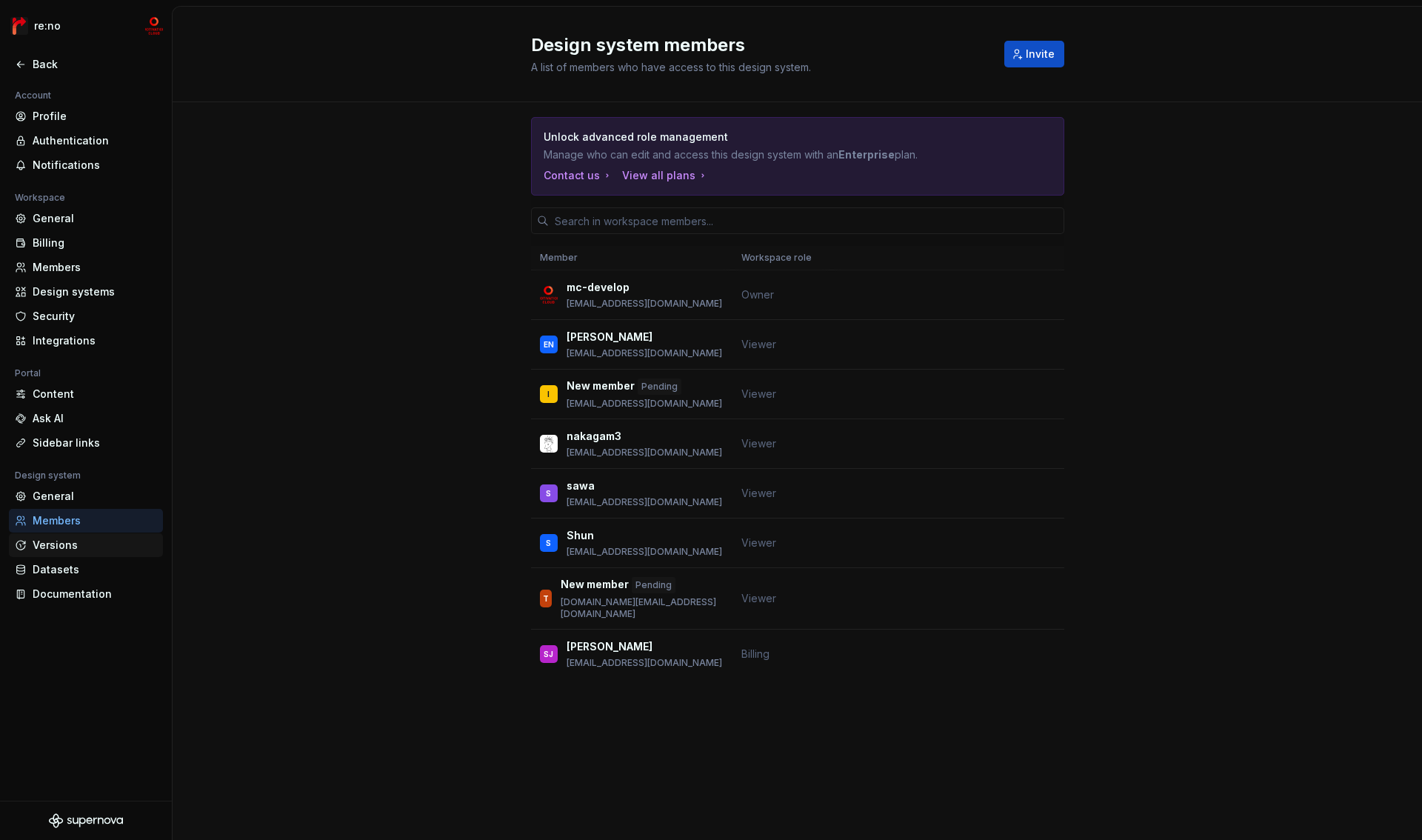
click at [63, 547] on div "Versions" at bounding box center [94, 545] width 124 height 15
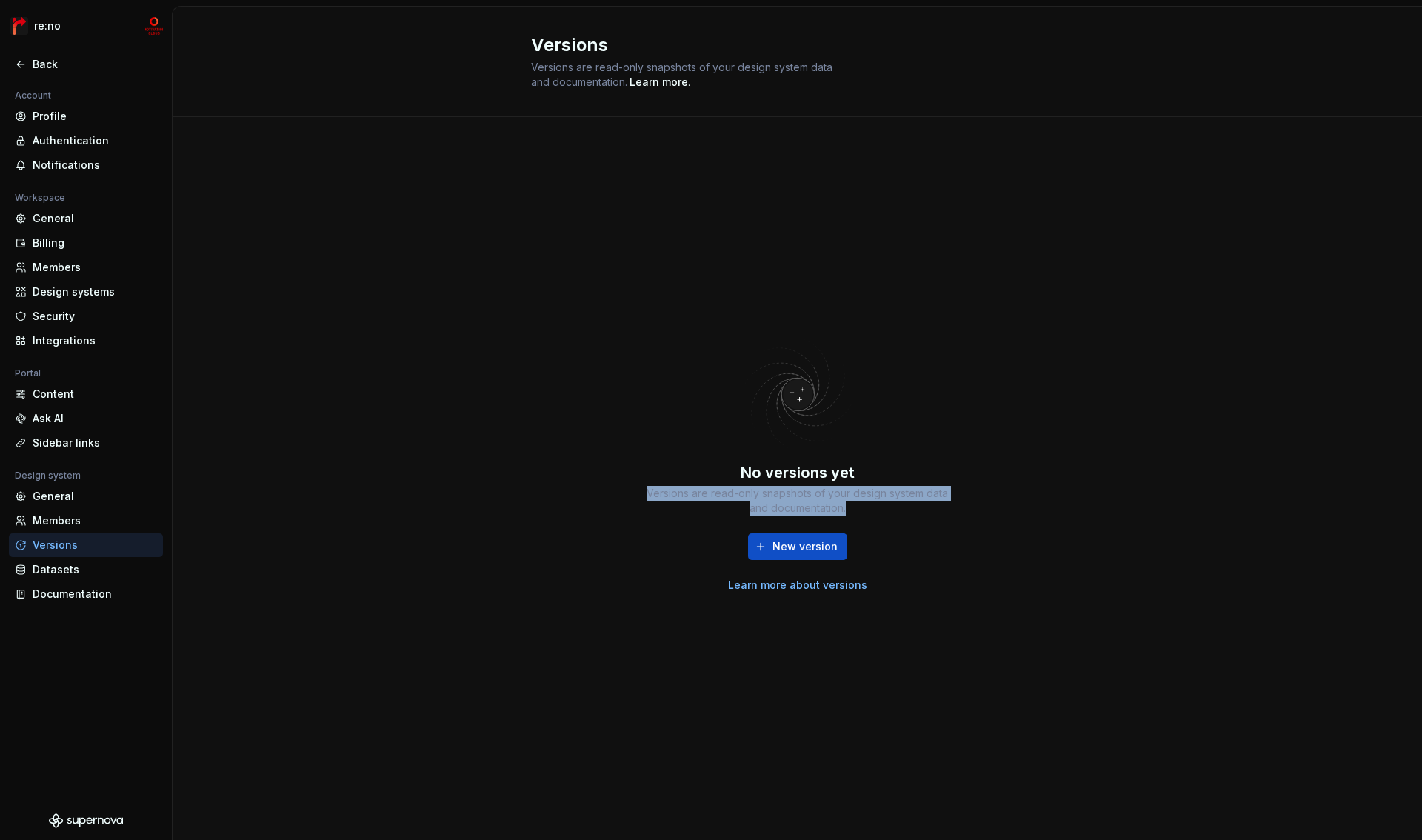
drag, startPoint x: 646, startPoint y: 493, endPoint x: 931, endPoint y: 507, distance: 285.3
click at [931, 507] on div "Versions are read-only snapshots of your design system data and documentation." at bounding box center [798, 501] width 311 height 30
drag, startPoint x: 809, startPoint y: 496, endPoint x: 898, endPoint y: 517, distance: 91.4
click at [898, 517] on div "No versions yet Versions are read-only snapshots of your design system data and…" at bounding box center [798, 527] width 311 height 130
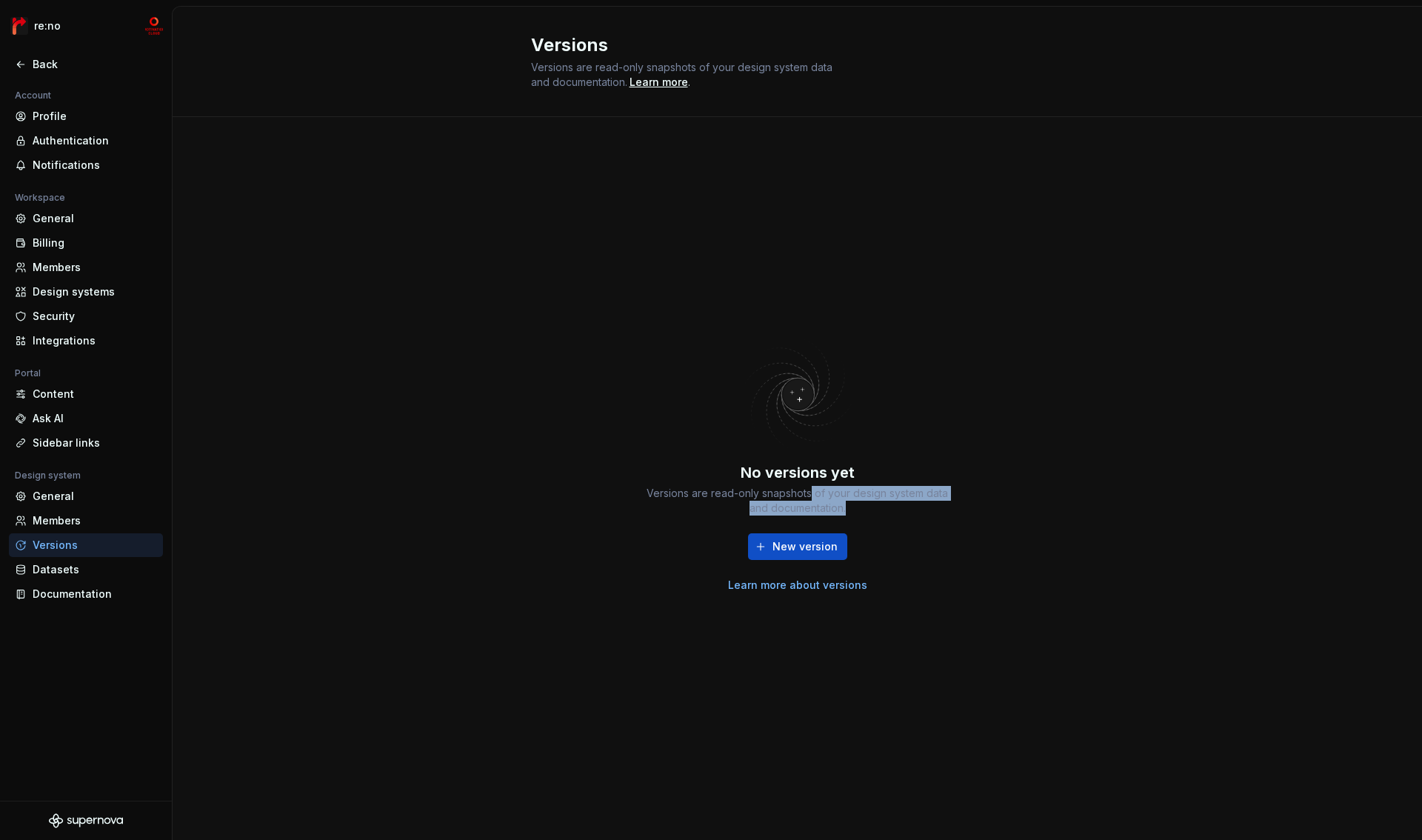
click at [898, 517] on div "No versions yet Versions are read-only snapshots of your design system data and…" at bounding box center [798, 527] width 311 height 130
click at [72, 573] on div "Datasets" at bounding box center [94, 569] width 124 height 15
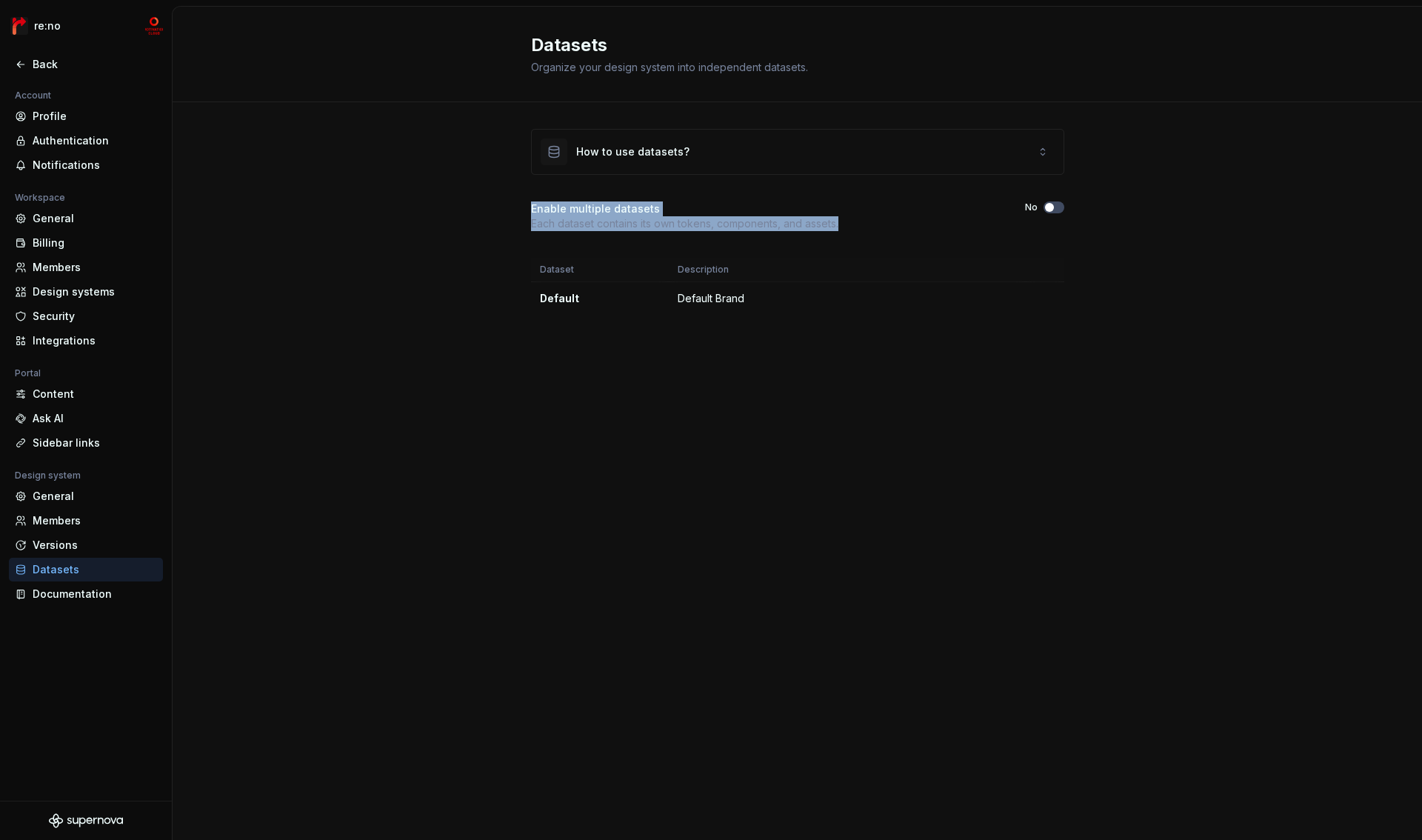
drag, startPoint x: 542, startPoint y: 212, endPoint x: 906, endPoint y: 220, distance: 364.1
click at [906, 220] on div "Enable multiple datasets Each dataset contains its own tokens, components, and …" at bounding box center [798, 217] width 533 height 30
drag, startPoint x: 906, startPoint y: 220, endPoint x: 707, endPoint y: 226, distance: 199.1
click at [905, 221] on div "Enable multiple datasets Each dataset contains its own tokens, components, and …" at bounding box center [798, 217] width 533 height 30
drag, startPoint x: 531, startPoint y: 225, endPoint x: 874, endPoint y: 229, distance: 343.0
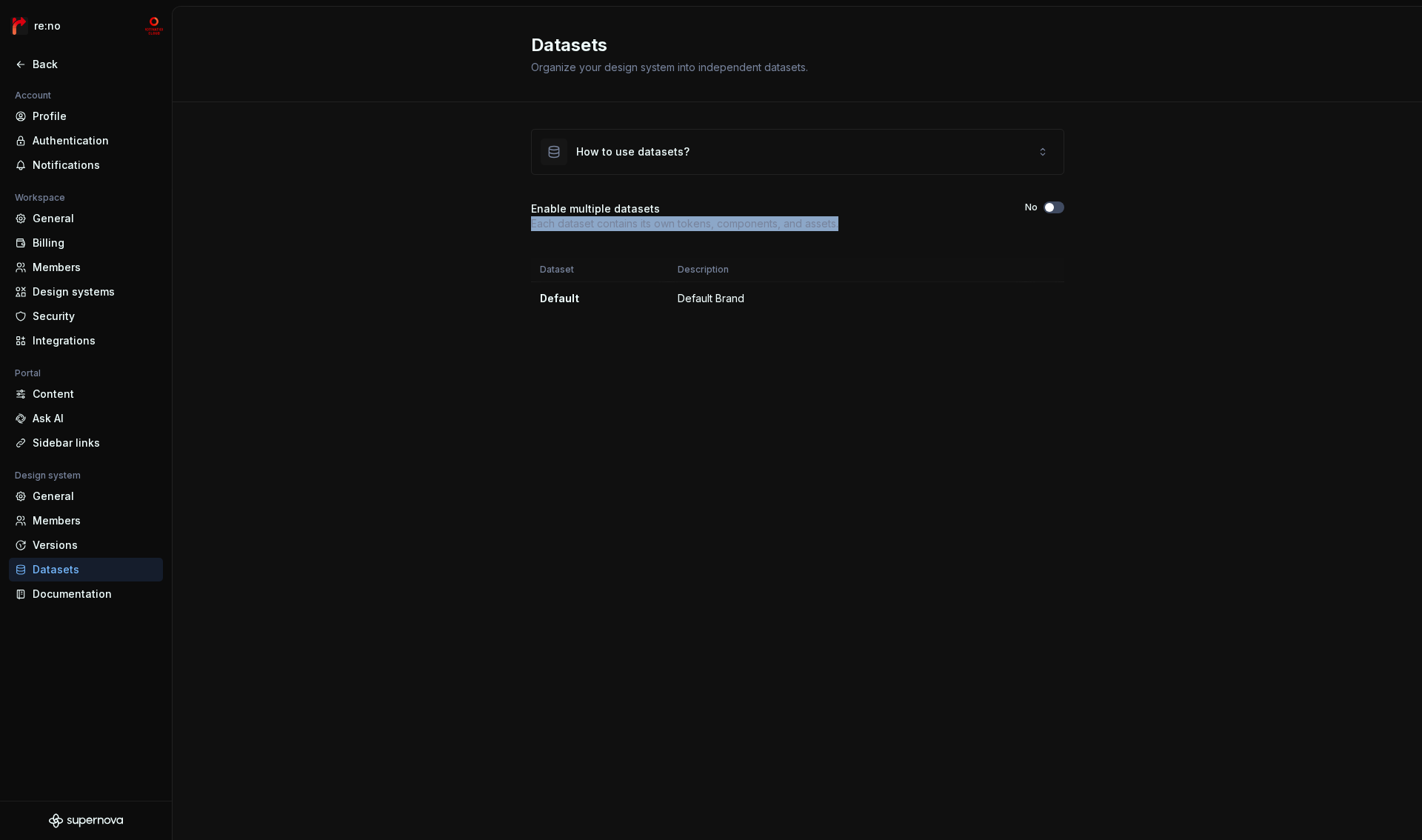
click at [874, 229] on div "Enable multiple datasets Each dataset contains its own tokens, components, and …" at bounding box center [798, 217] width 533 height 30
copy p "Each dataset contains its own tokens, components, and assets."
click at [91, 594] on div "Documentation" at bounding box center [94, 594] width 124 height 15
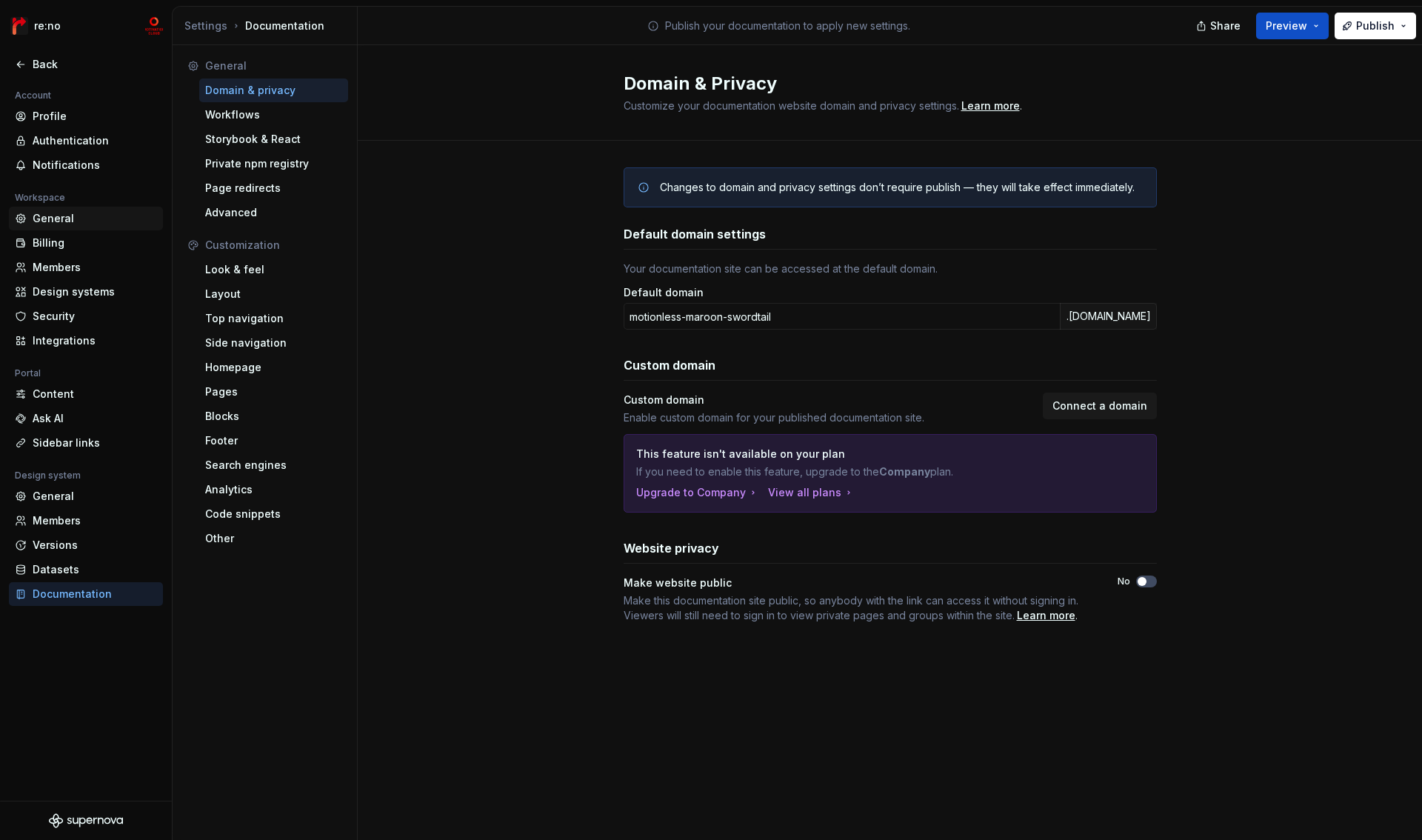
click at [60, 218] on div "General" at bounding box center [94, 219] width 124 height 15
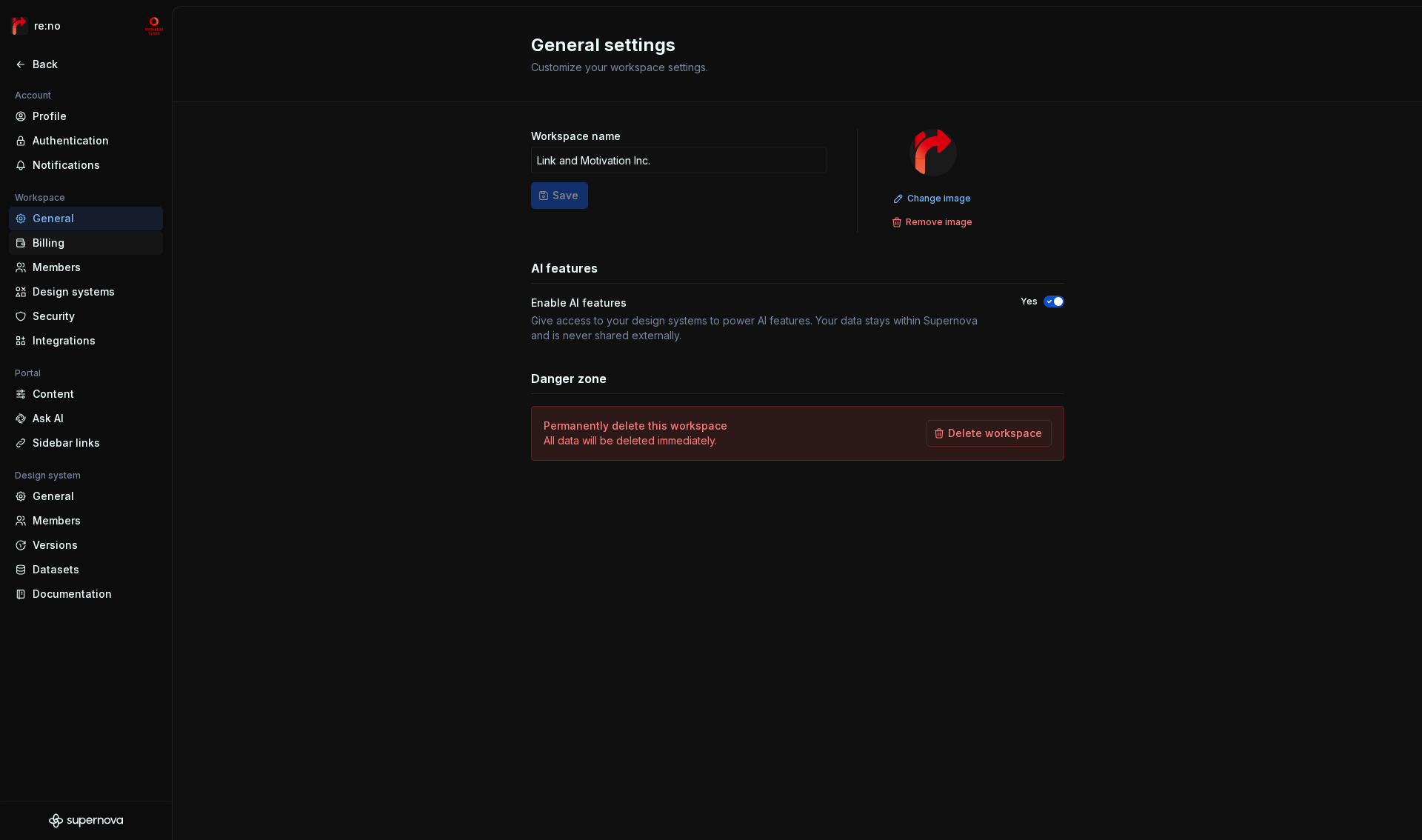
click at [61, 236] on div "Billing" at bounding box center [94, 243] width 124 height 15
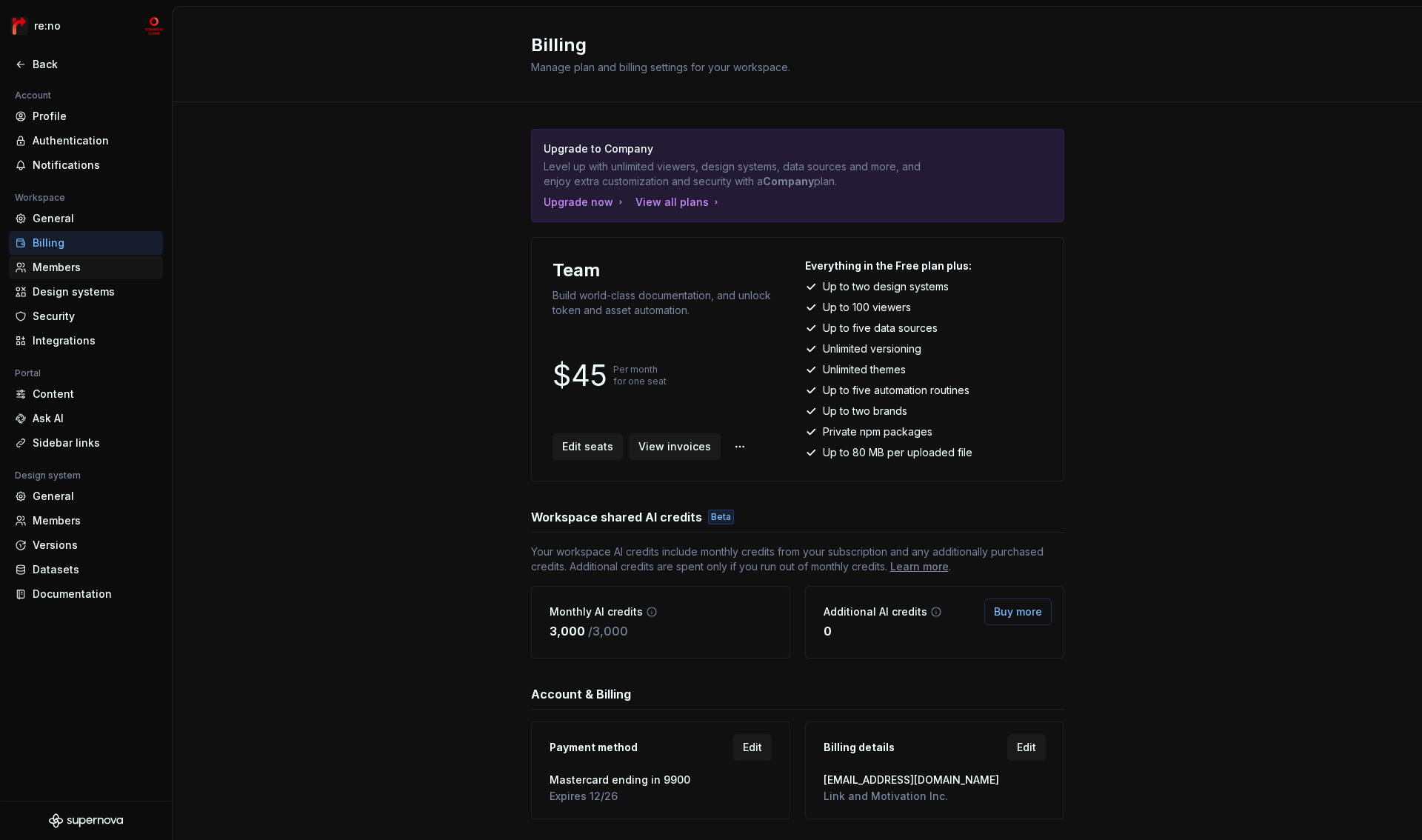
click at [61, 273] on div "Members" at bounding box center [94, 267] width 124 height 15
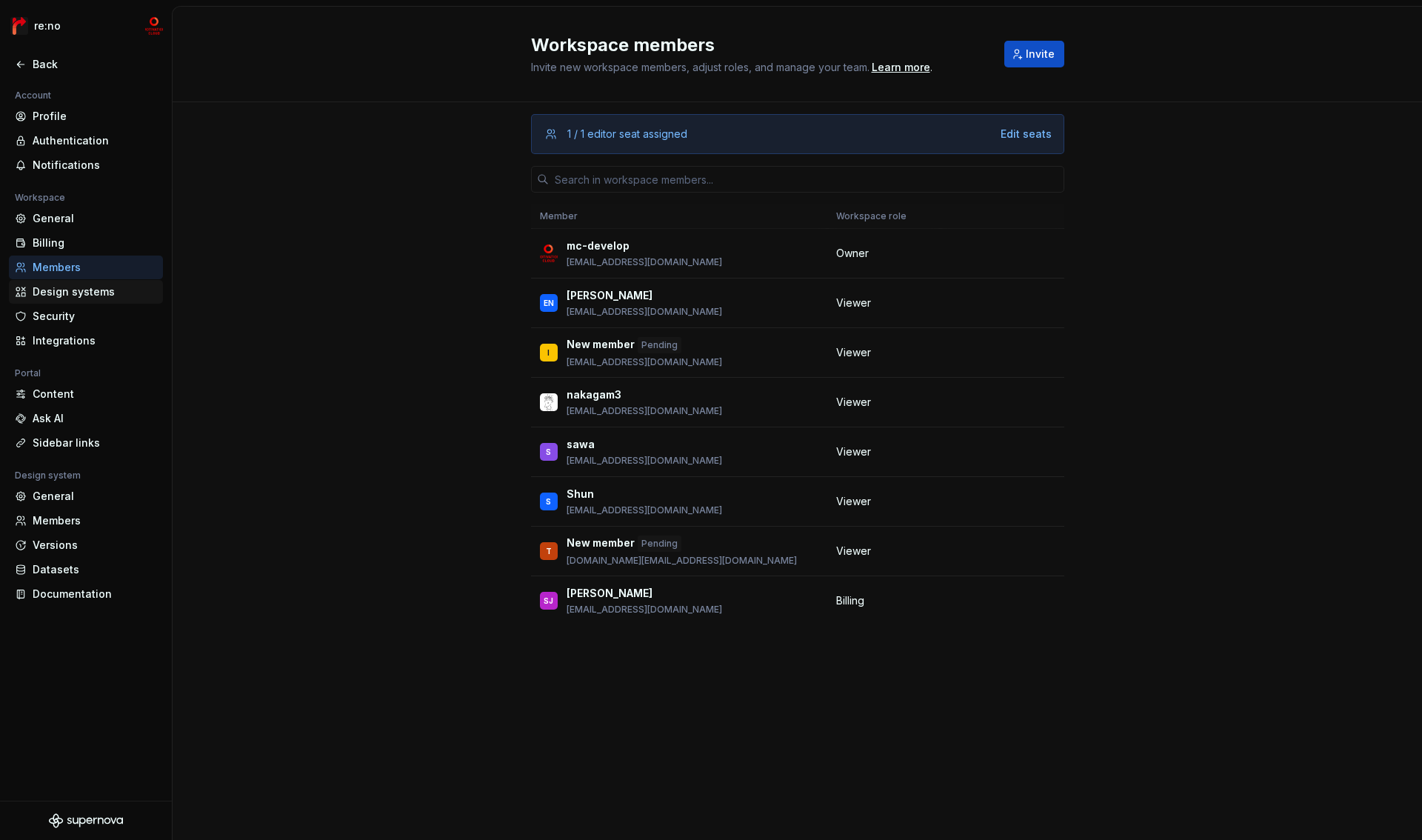
click at [59, 293] on div "Design systems" at bounding box center [94, 291] width 124 height 15
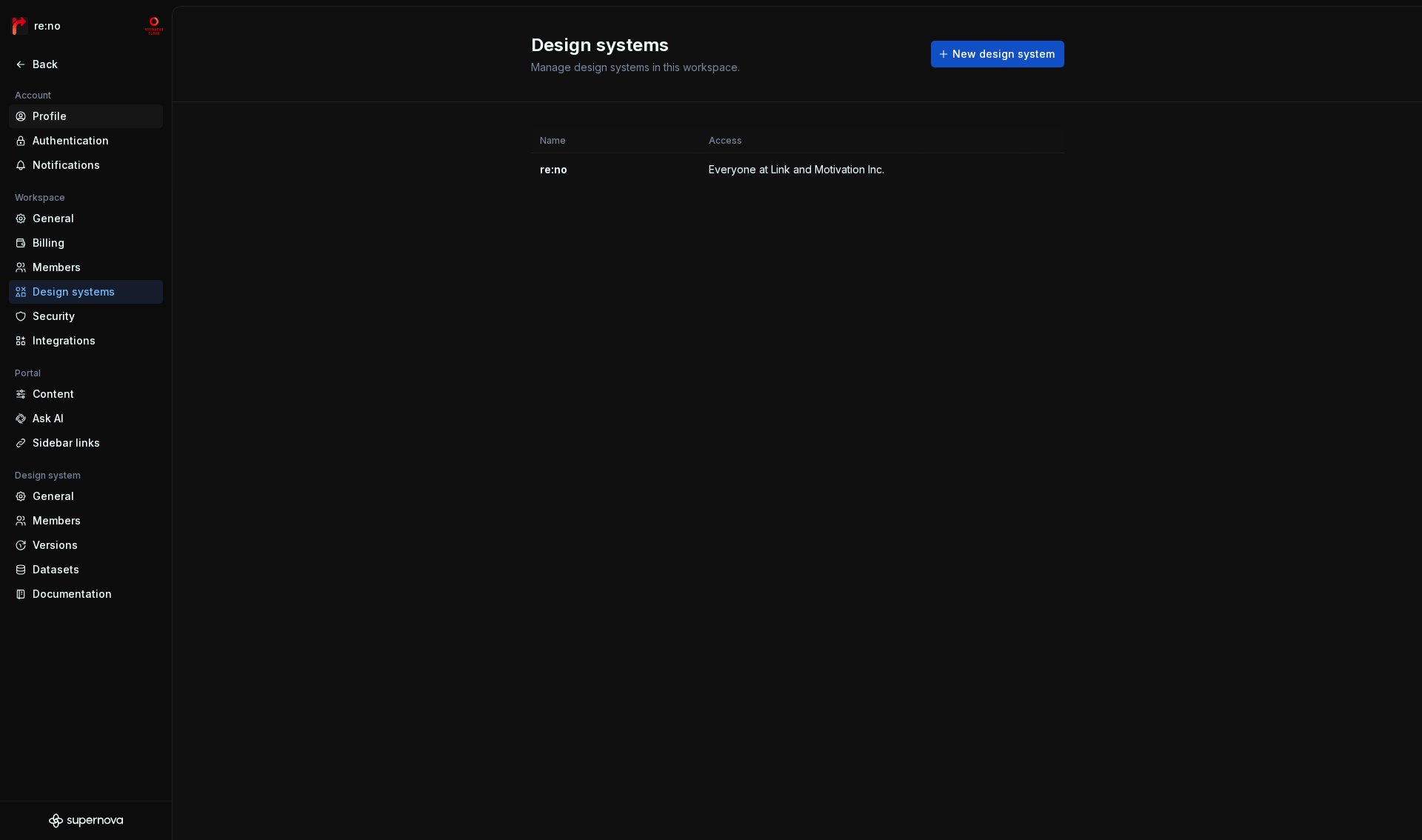
click at [61, 115] on div "Profile" at bounding box center [94, 116] width 124 height 15
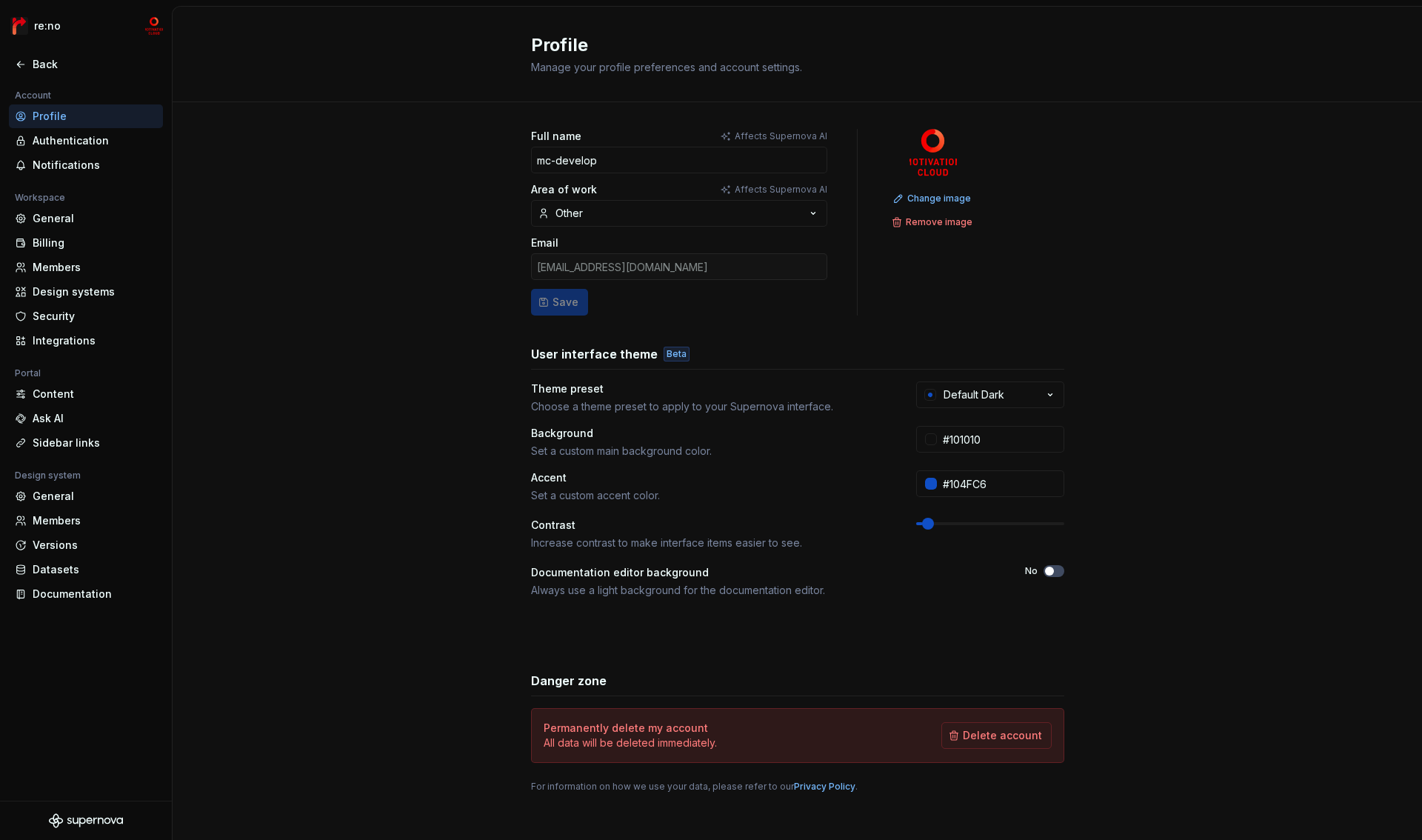
scroll to position [9, 0]
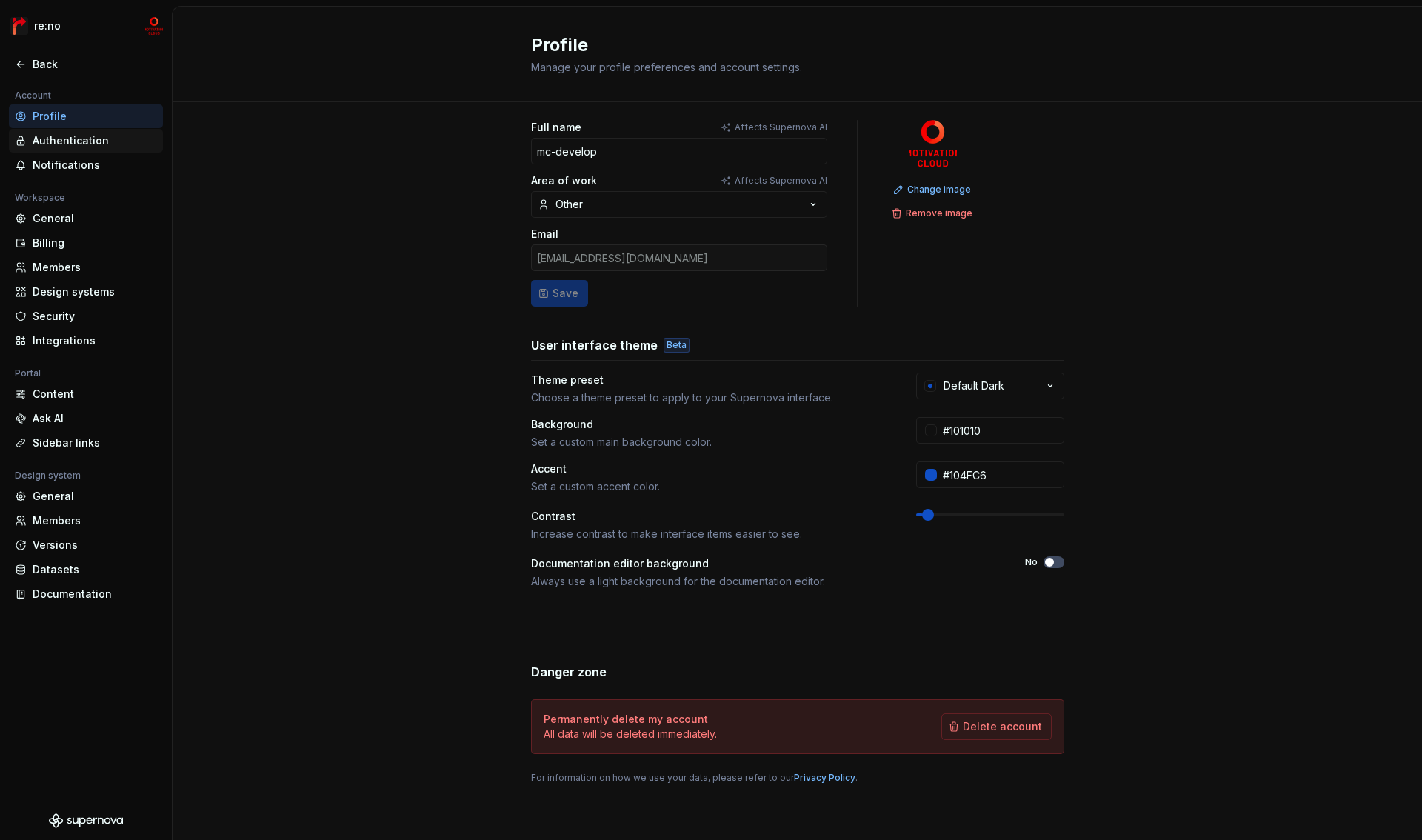
click at [90, 140] on div "Authentication" at bounding box center [94, 141] width 124 height 15
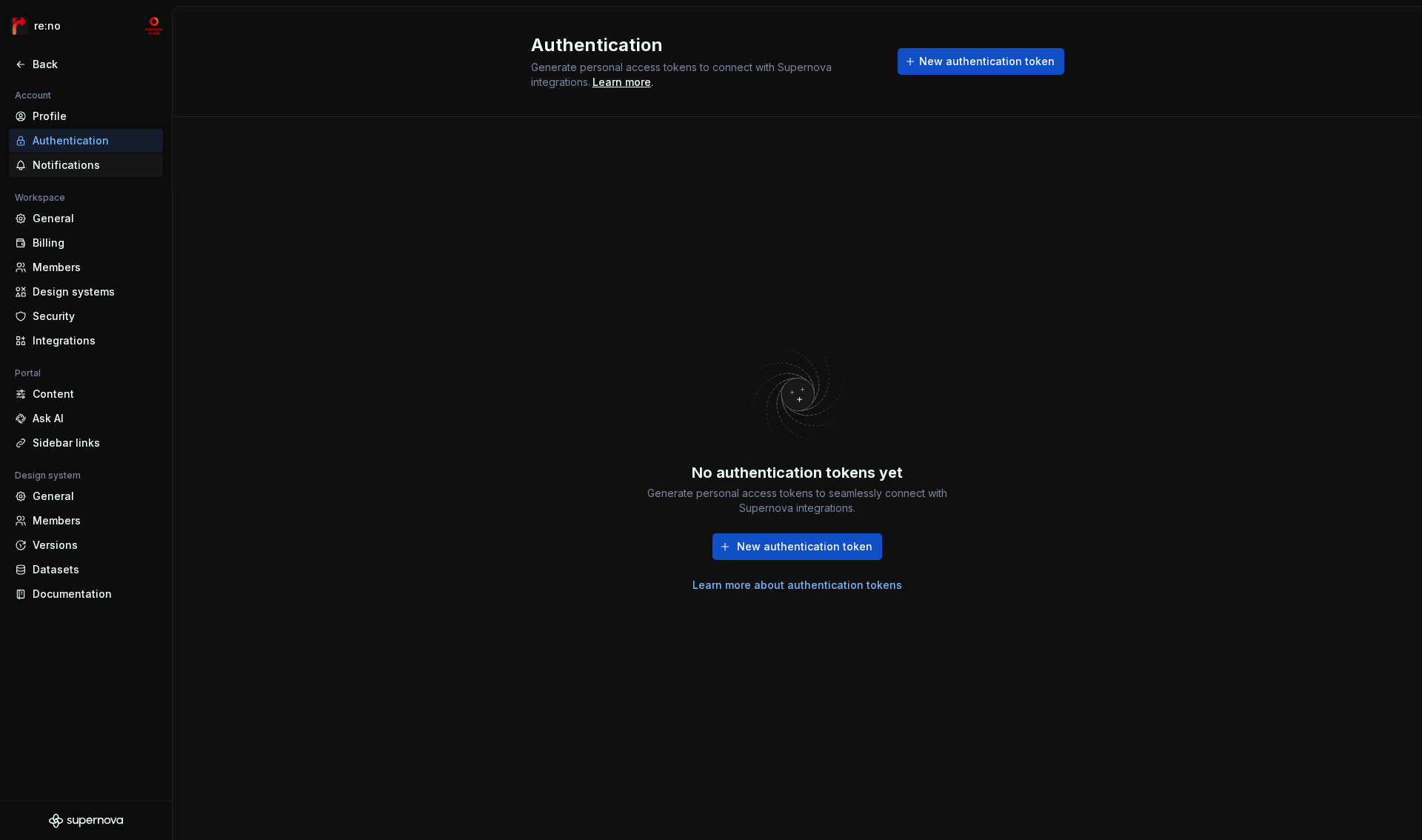
click at [71, 169] on div "Notifications" at bounding box center [94, 165] width 124 height 15
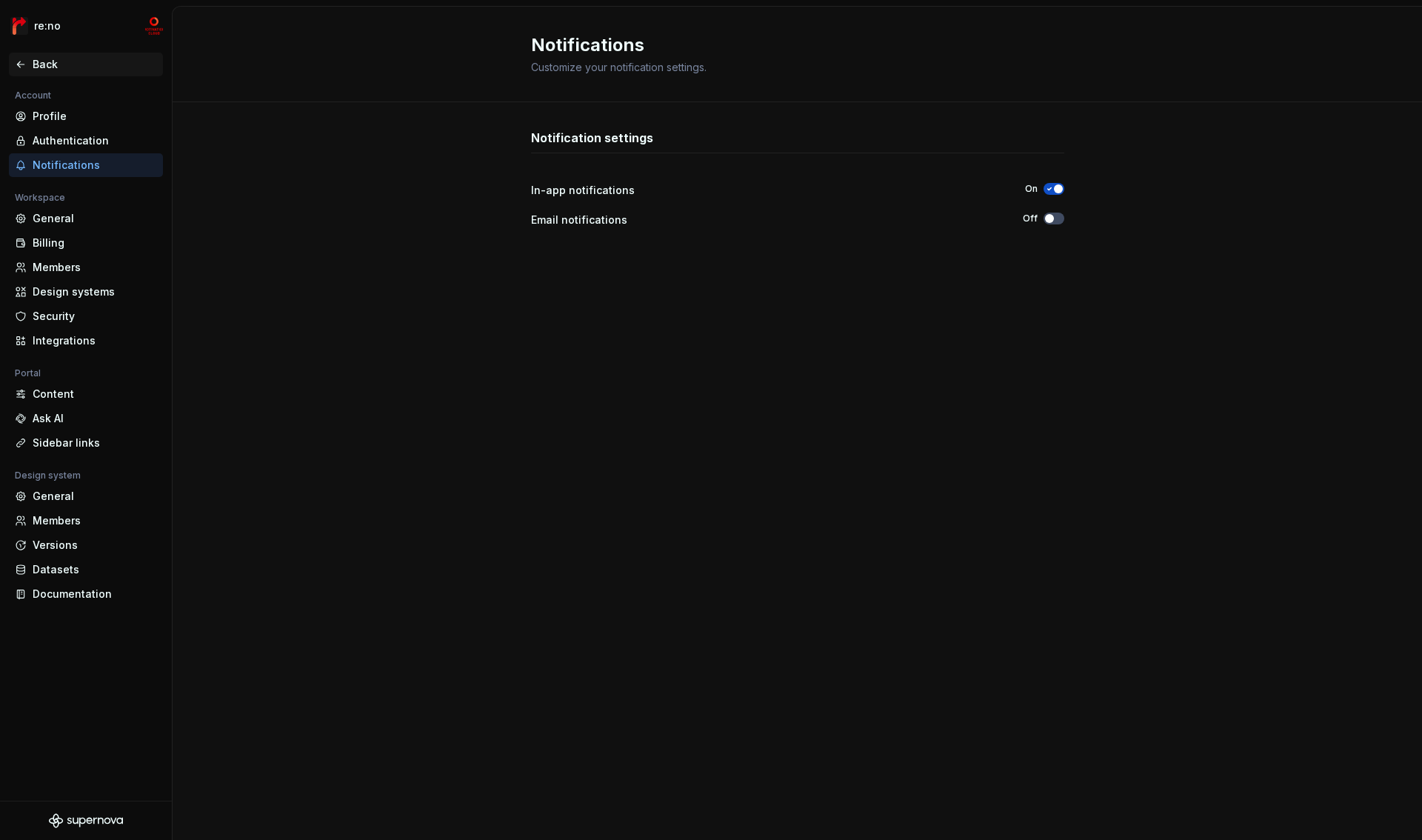
click at [42, 61] on div "Back" at bounding box center [94, 64] width 124 height 15
